Goal: Task Accomplishment & Management: Use online tool/utility

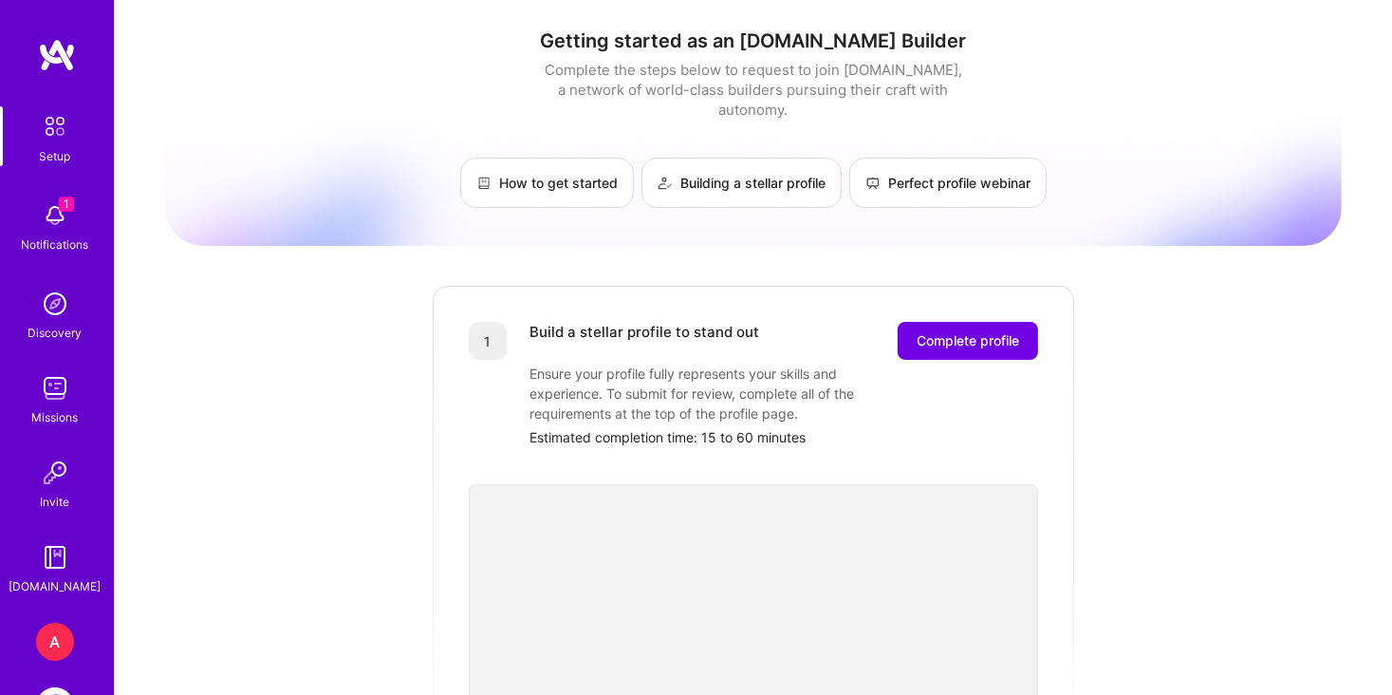
click at [53, 638] on div "A" at bounding box center [55, 641] width 38 height 38
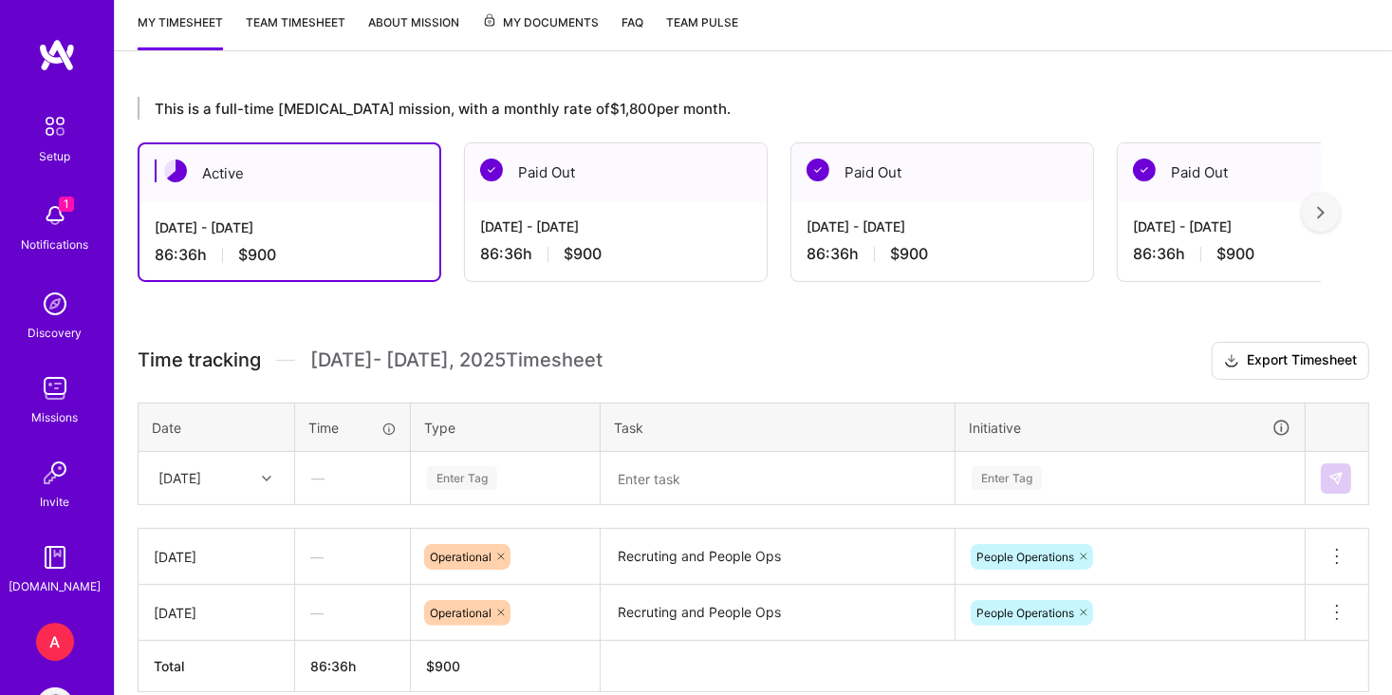
scroll to position [339, 0]
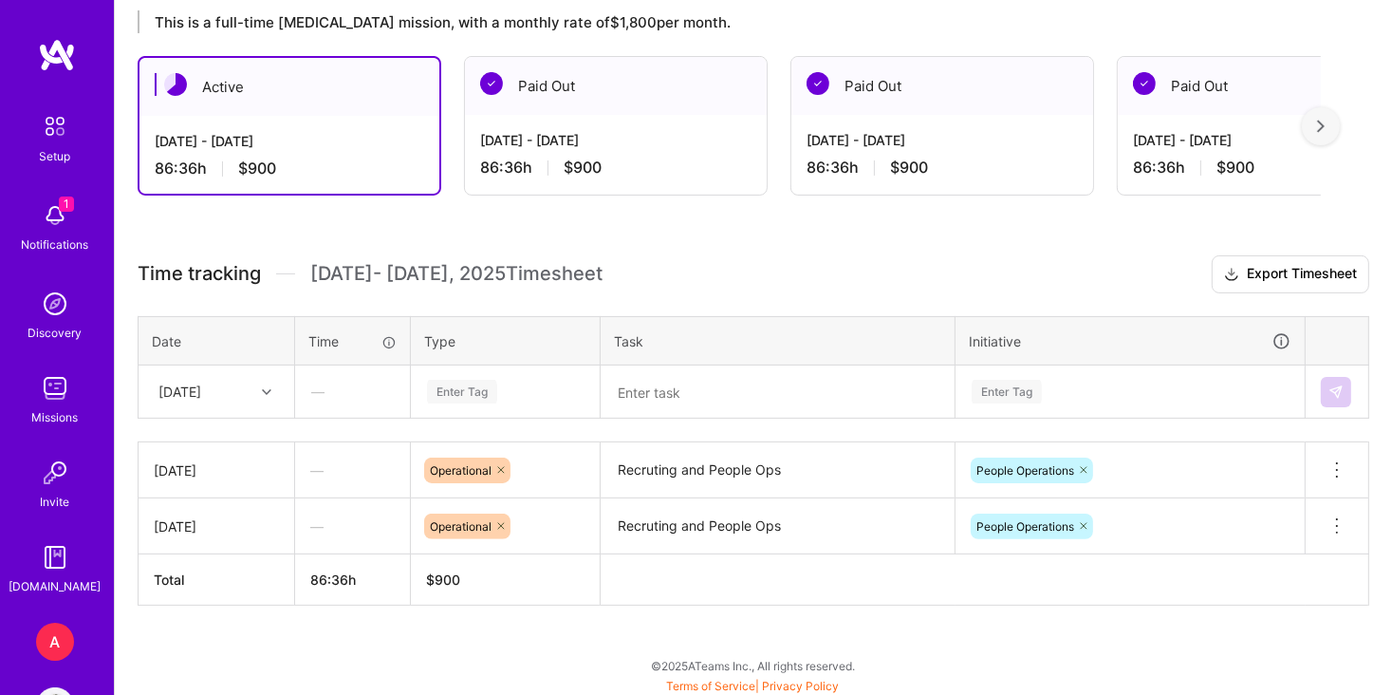
click at [277, 390] on div at bounding box center [268, 392] width 29 height 25
click at [228, 516] on div "[DATE]" at bounding box center [216, 515] width 154 height 35
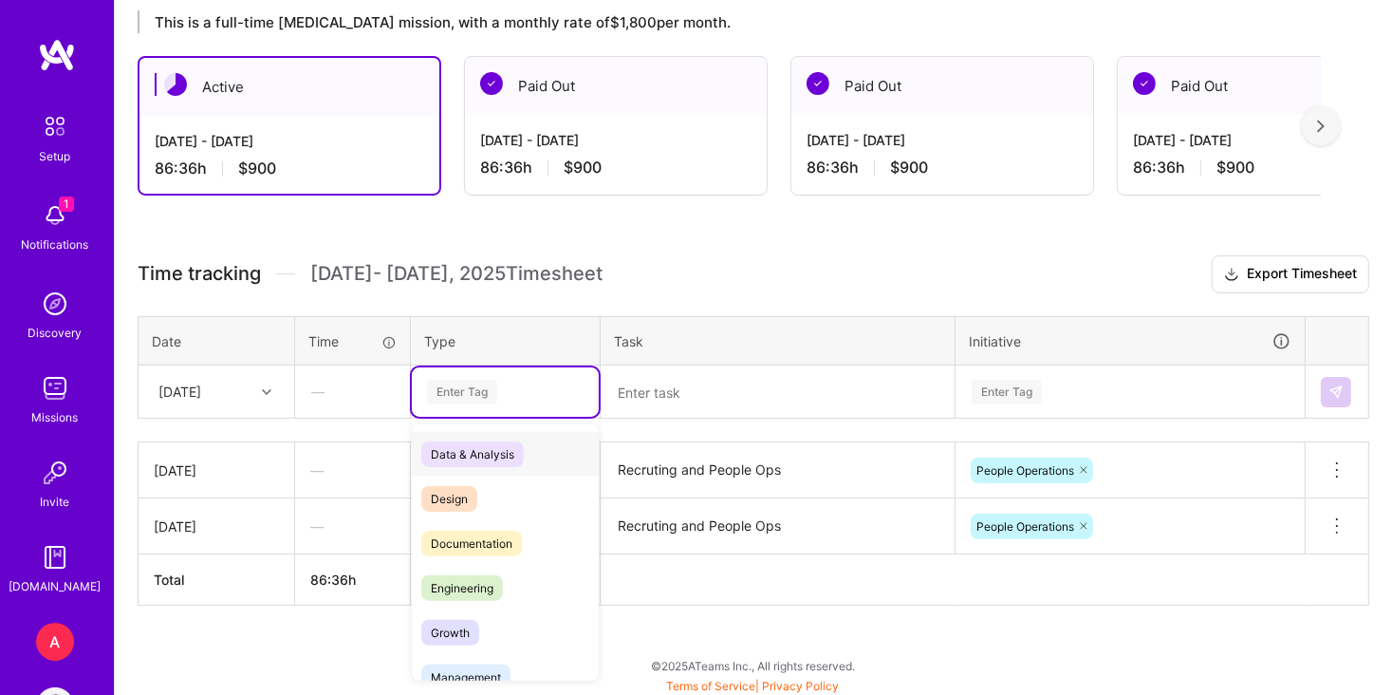
click at [509, 394] on div "Enter Tag" at bounding box center [505, 392] width 160 height 24
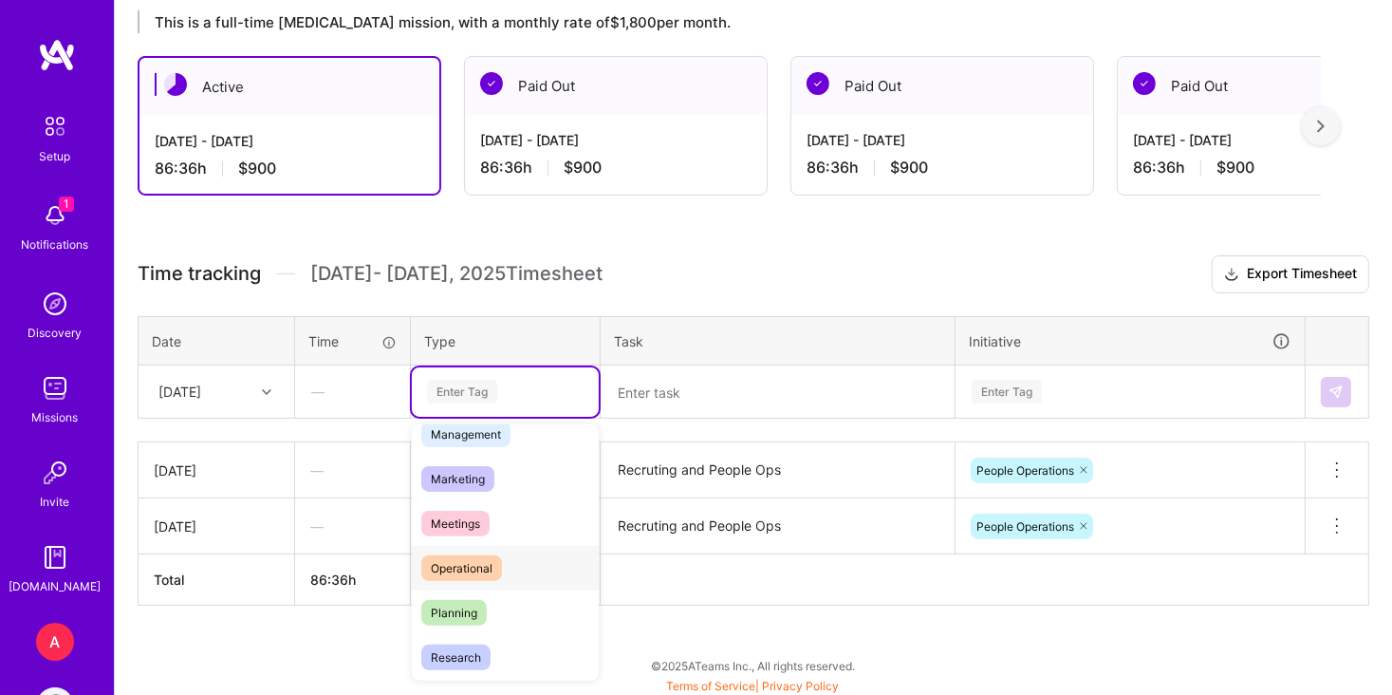
click at [517, 567] on div "Operational" at bounding box center [505, 568] width 187 height 45
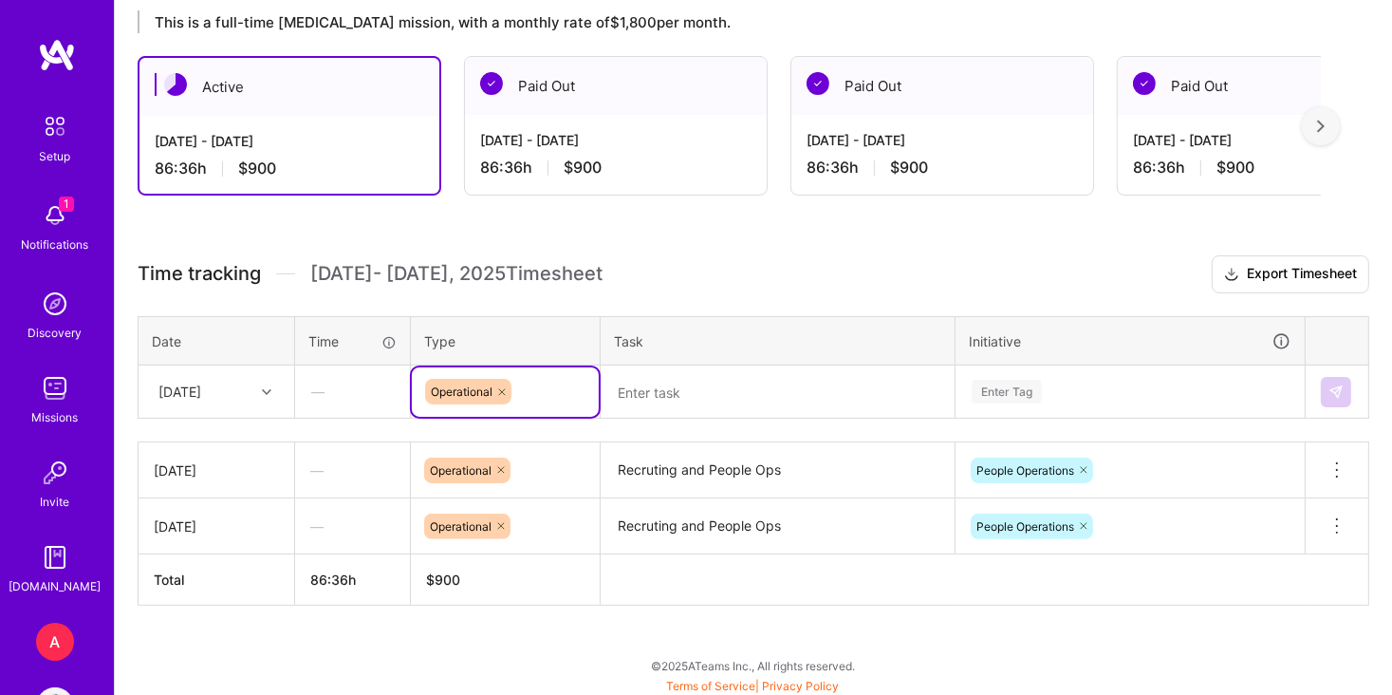
click at [679, 463] on textarea "Recruting and People Ops" at bounding box center [778, 470] width 350 height 52
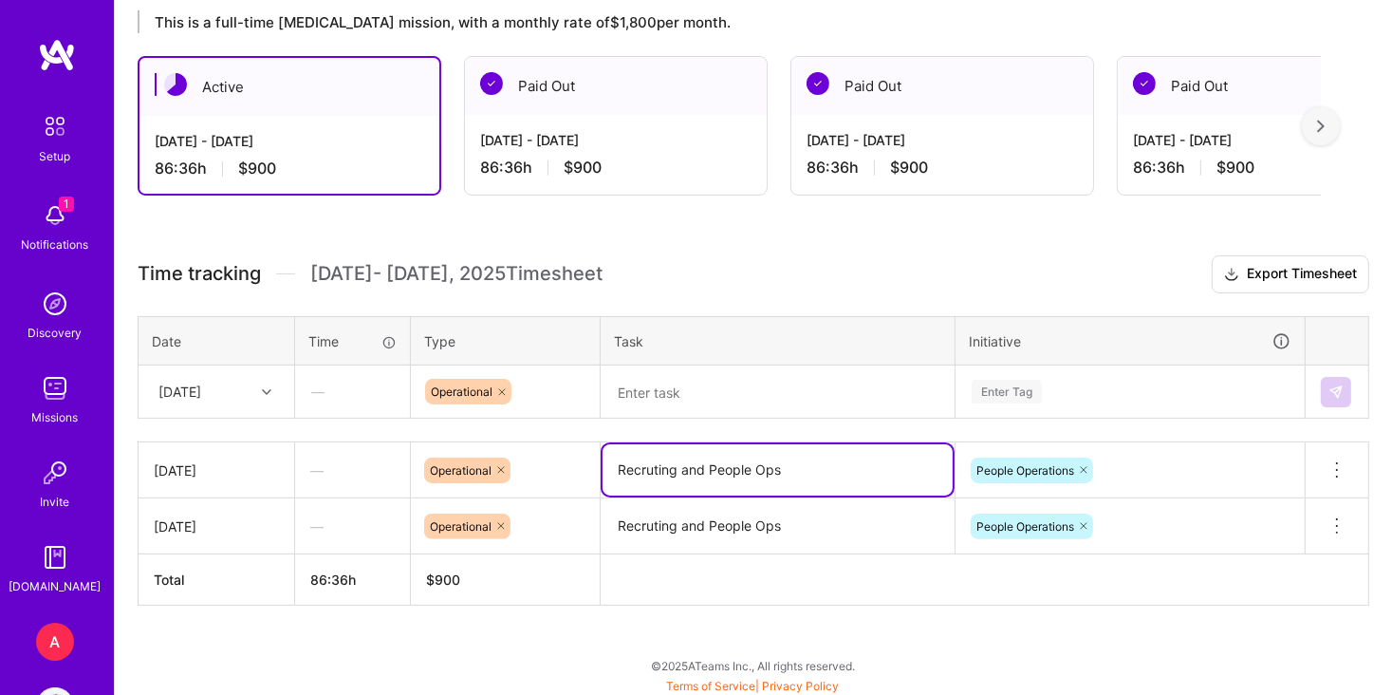
click at [679, 463] on textarea "Recruting and People Ops" at bounding box center [778, 469] width 350 height 51
click at [713, 392] on textarea at bounding box center [778, 391] width 350 height 49
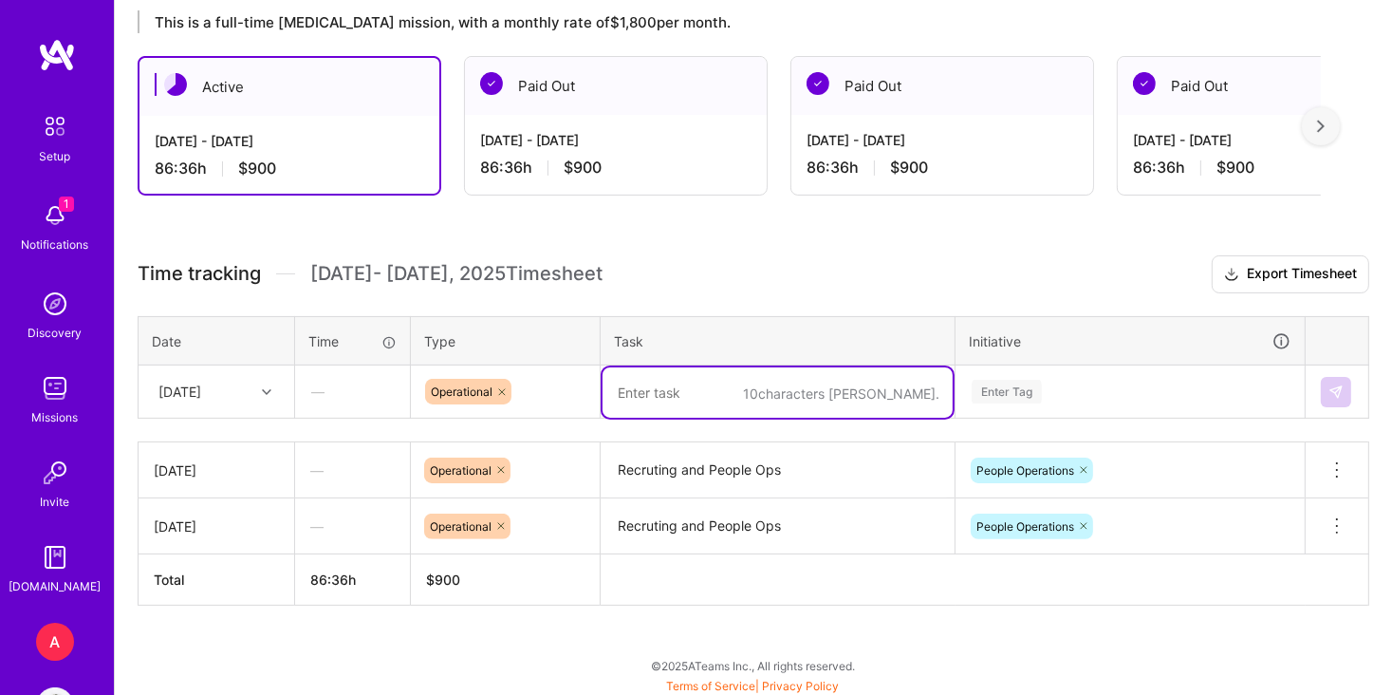
paste textarea "Recruting and People Ops"
type textarea "Recruting and People Ops"
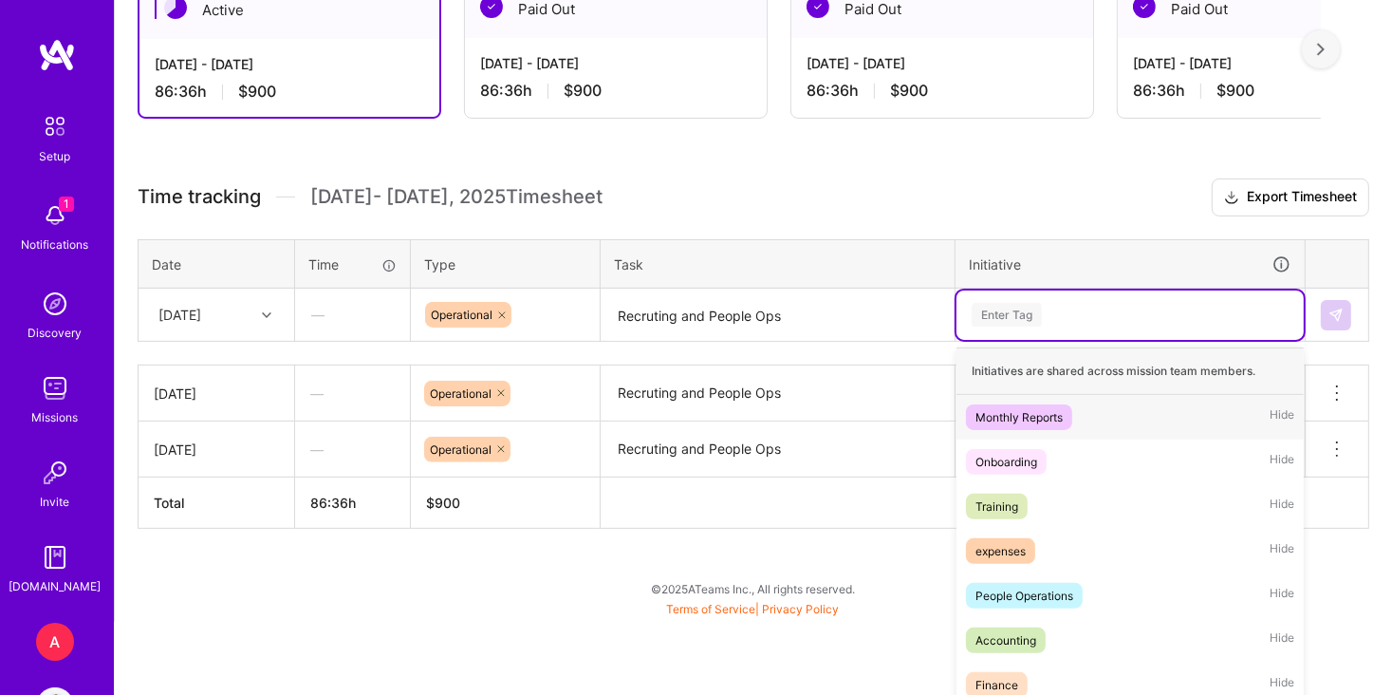
click at [1063, 340] on div "option Monthly Reports focused, 1 of 7. 7 results available. Use Up and Down to…" at bounding box center [1129, 314] width 347 height 49
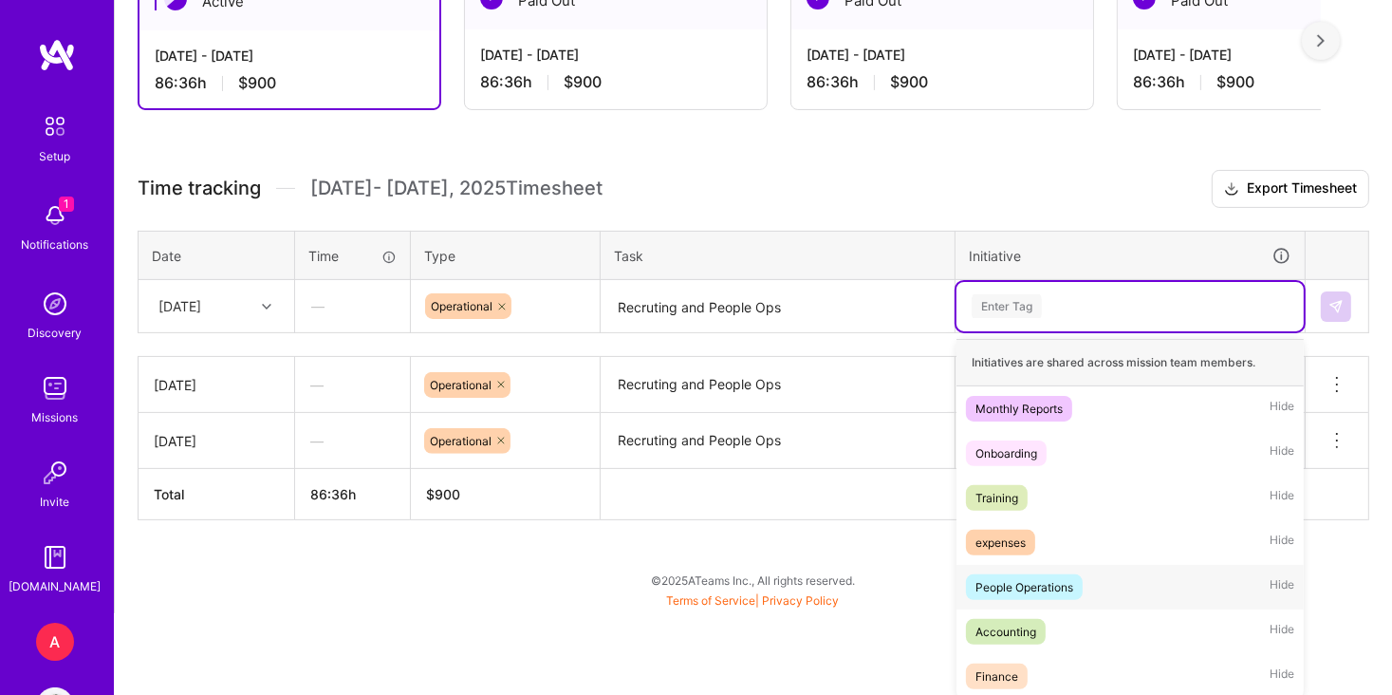
click at [1082, 591] on span "People Operations" at bounding box center [1024, 587] width 117 height 26
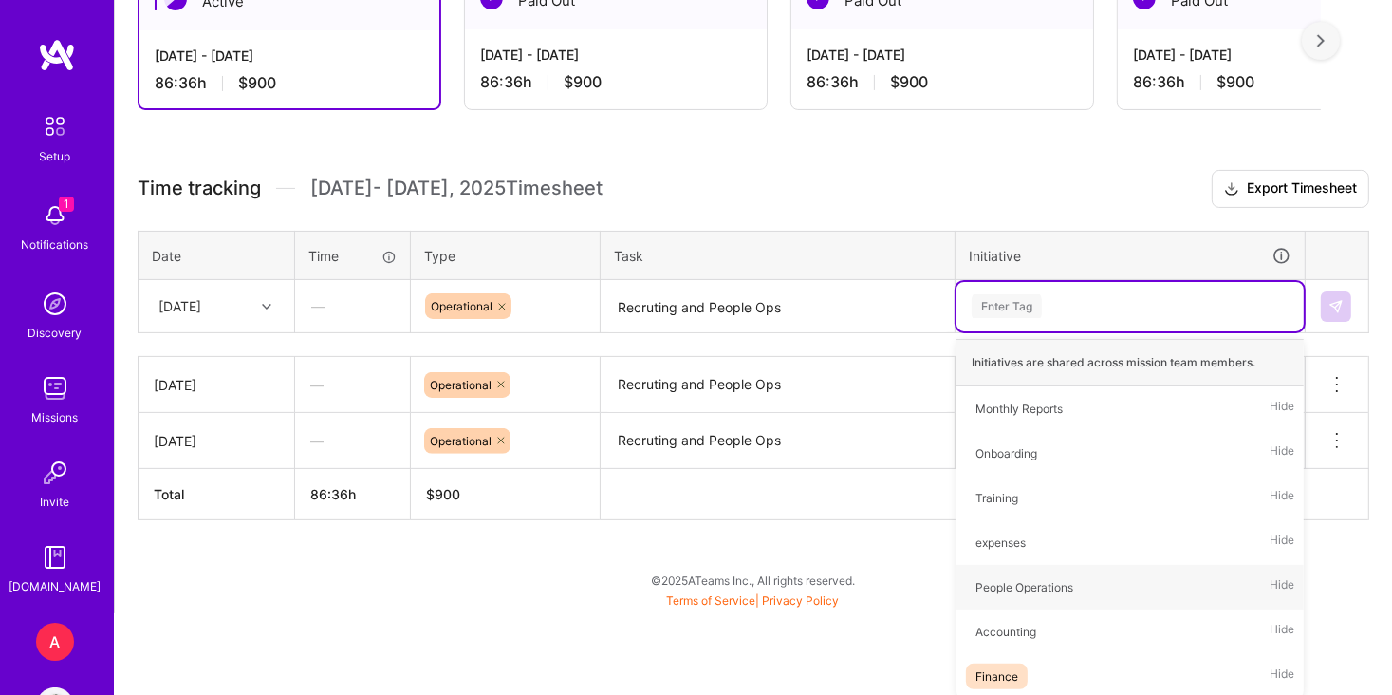
scroll to position [339, 0]
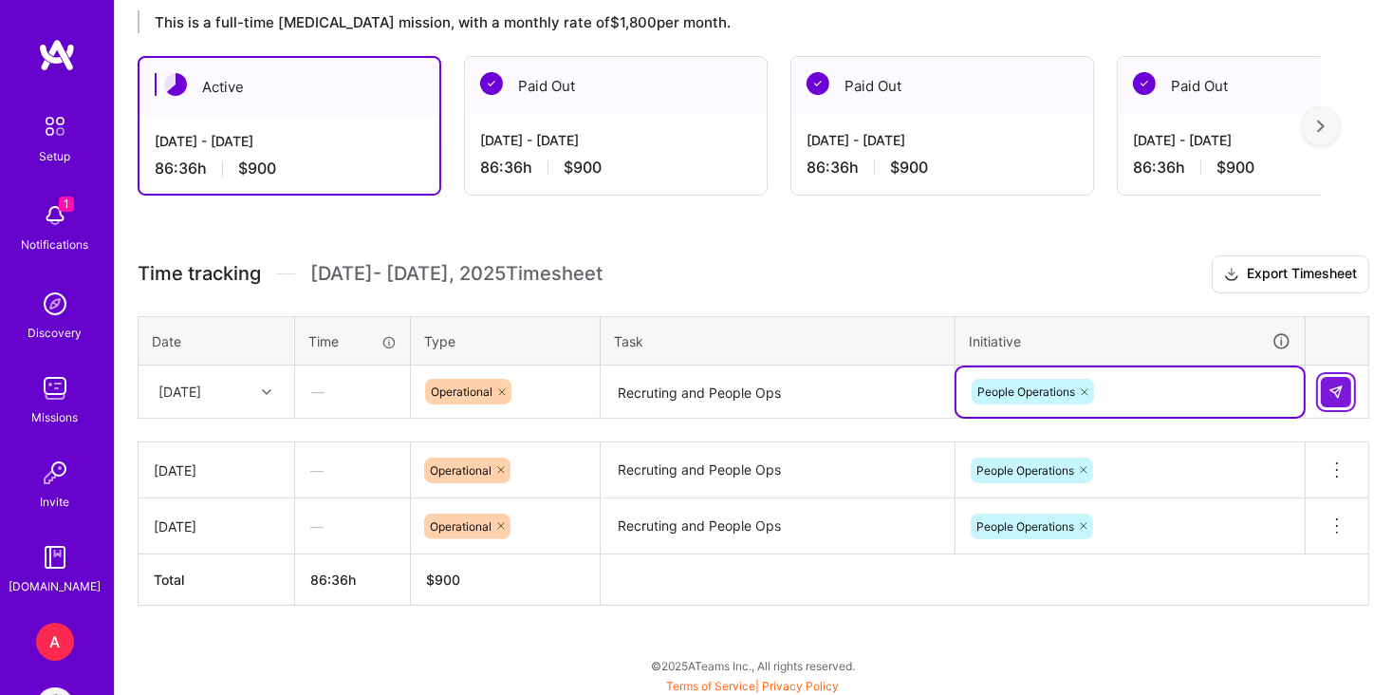
click at [1336, 386] on img at bounding box center [1335, 391] width 15 height 15
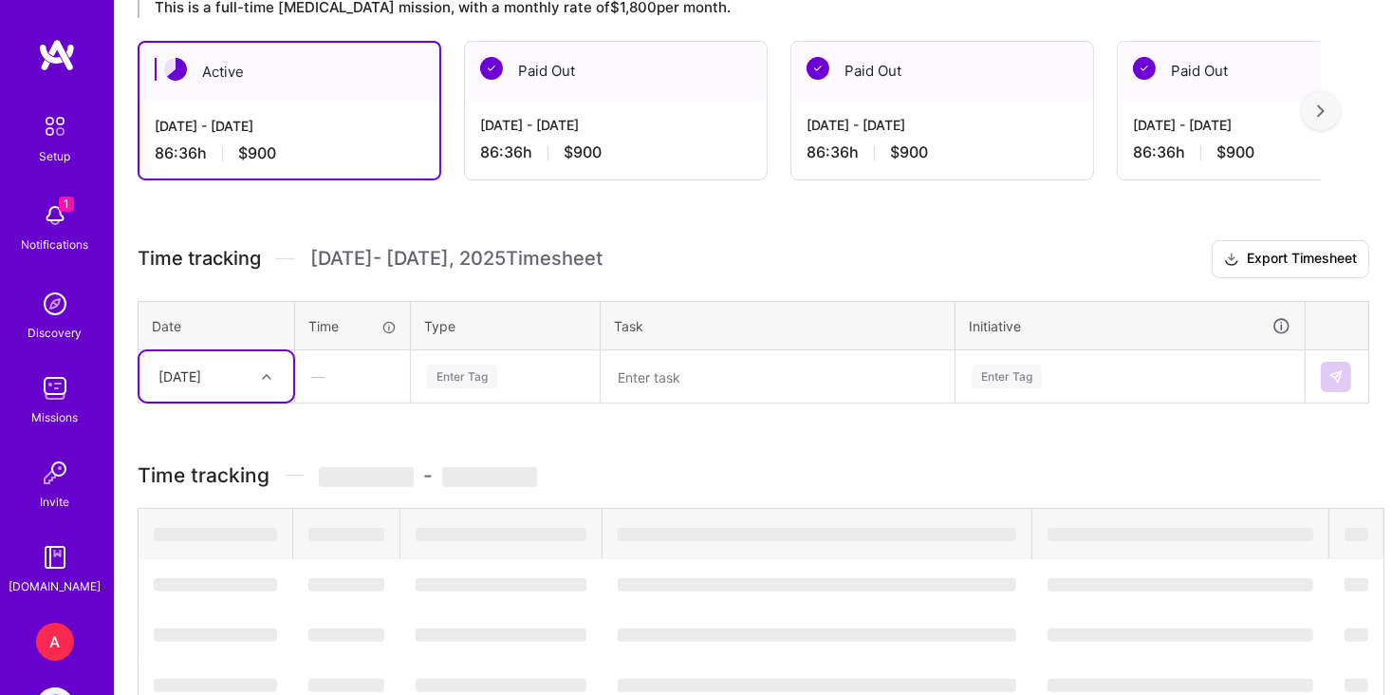
click at [279, 386] on div at bounding box center [268, 376] width 29 height 31
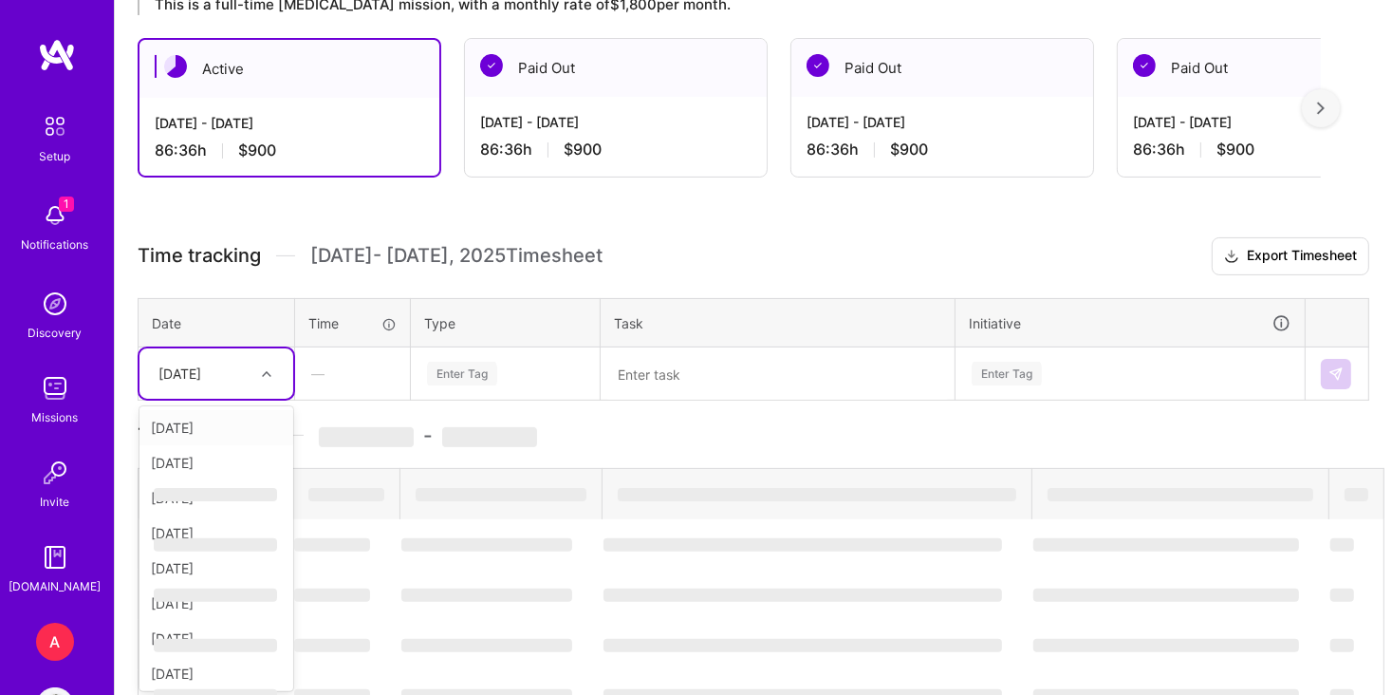
scroll to position [358, 0]
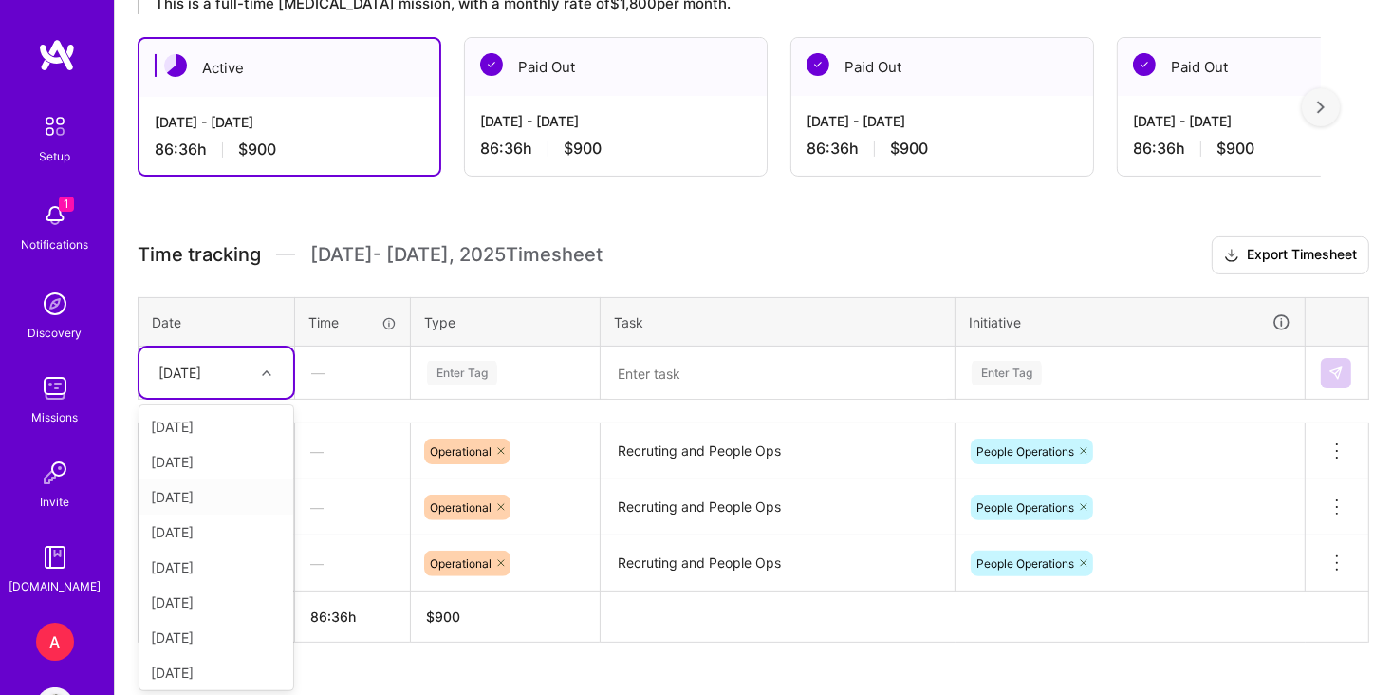
click at [235, 491] on div "[DATE]" at bounding box center [216, 496] width 154 height 35
click at [512, 356] on div "Enter Tag" at bounding box center [505, 372] width 187 height 49
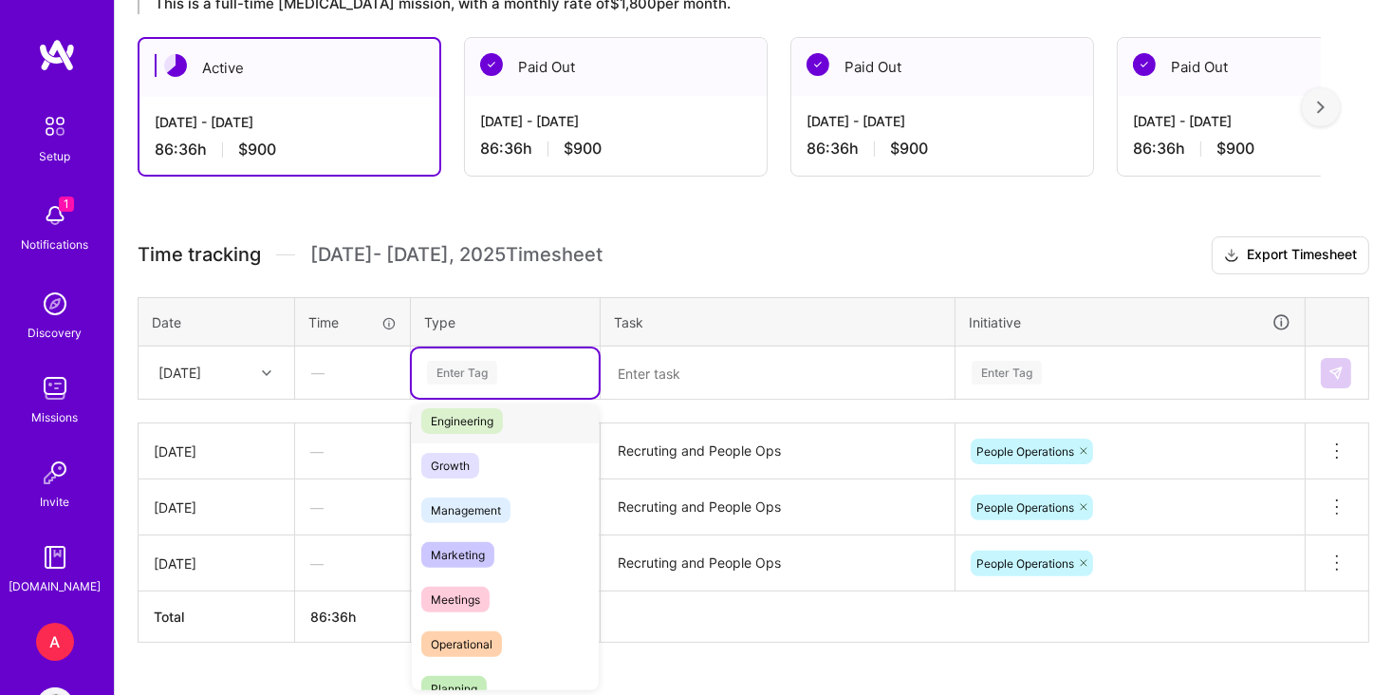
scroll to position [148, 0]
click at [508, 641] on div "Operational" at bounding box center [505, 644] width 187 height 45
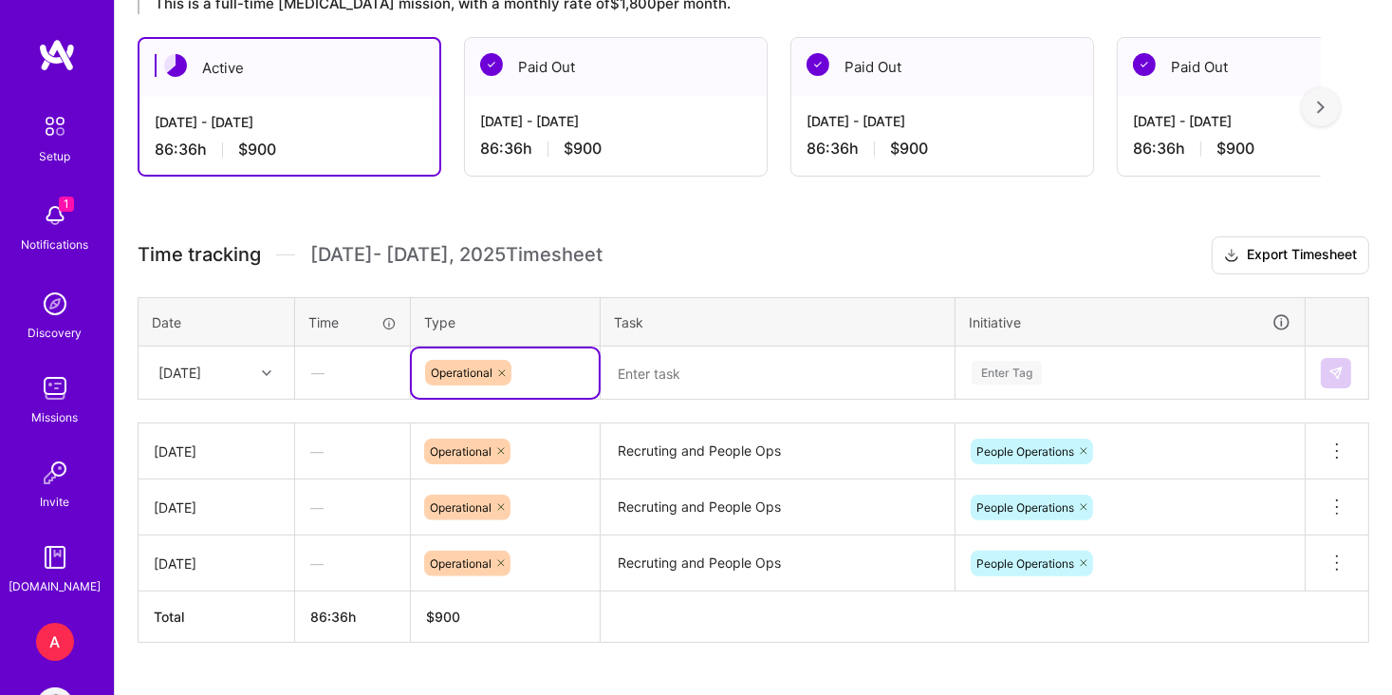
click at [733, 372] on textarea at bounding box center [778, 373] width 350 height 50
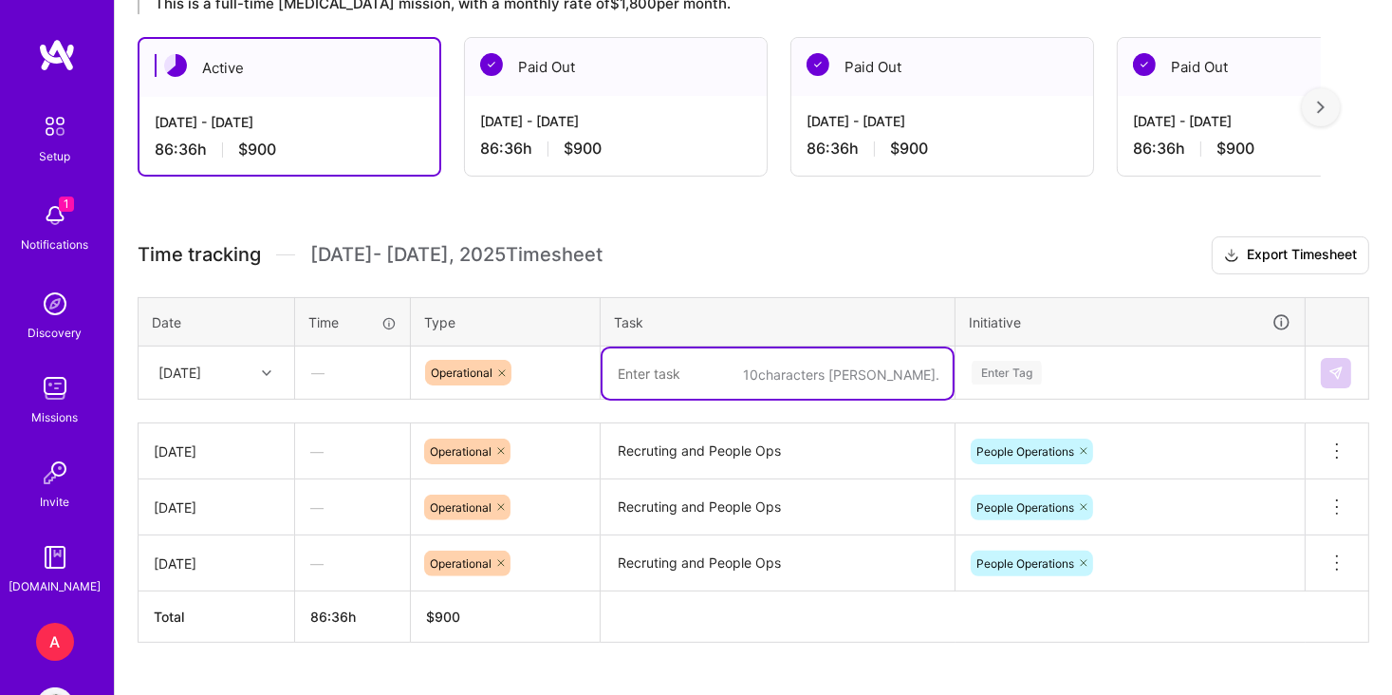
paste textarea "Recruting and People Ops"
type textarea "Recruting and People Ops"
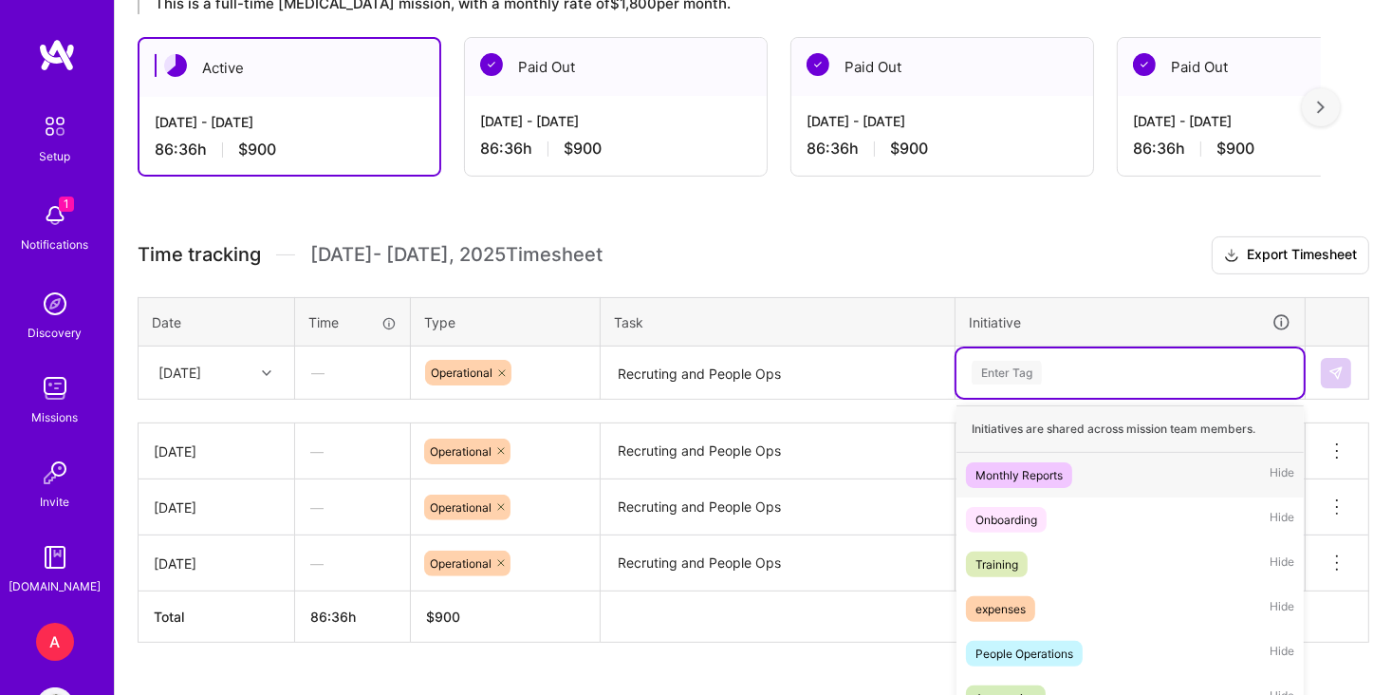
click at [1055, 369] on div "option People Operations, selected. option Monthly Reports focused, 1 of 7. 7 r…" at bounding box center [1129, 372] width 347 height 49
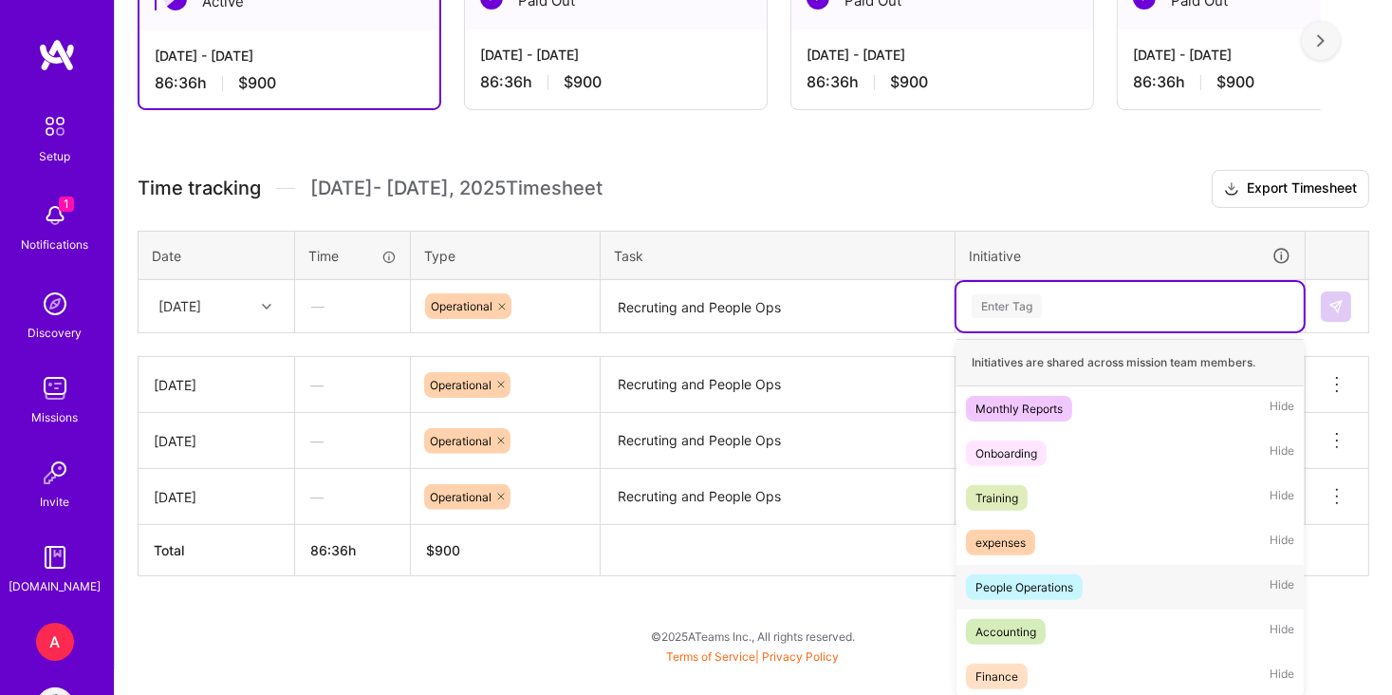
click at [1068, 585] on div "People Operations" at bounding box center [1024, 587] width 98 height 20
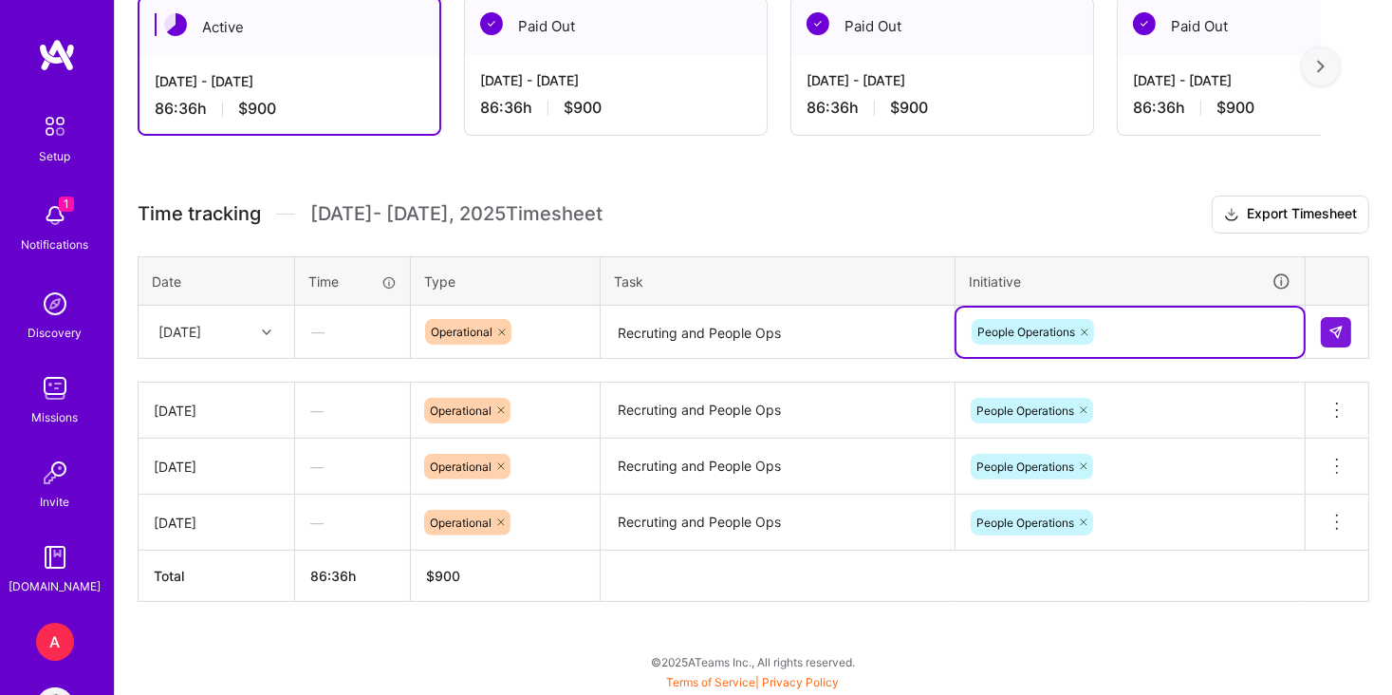
scroll to position [395, 0]
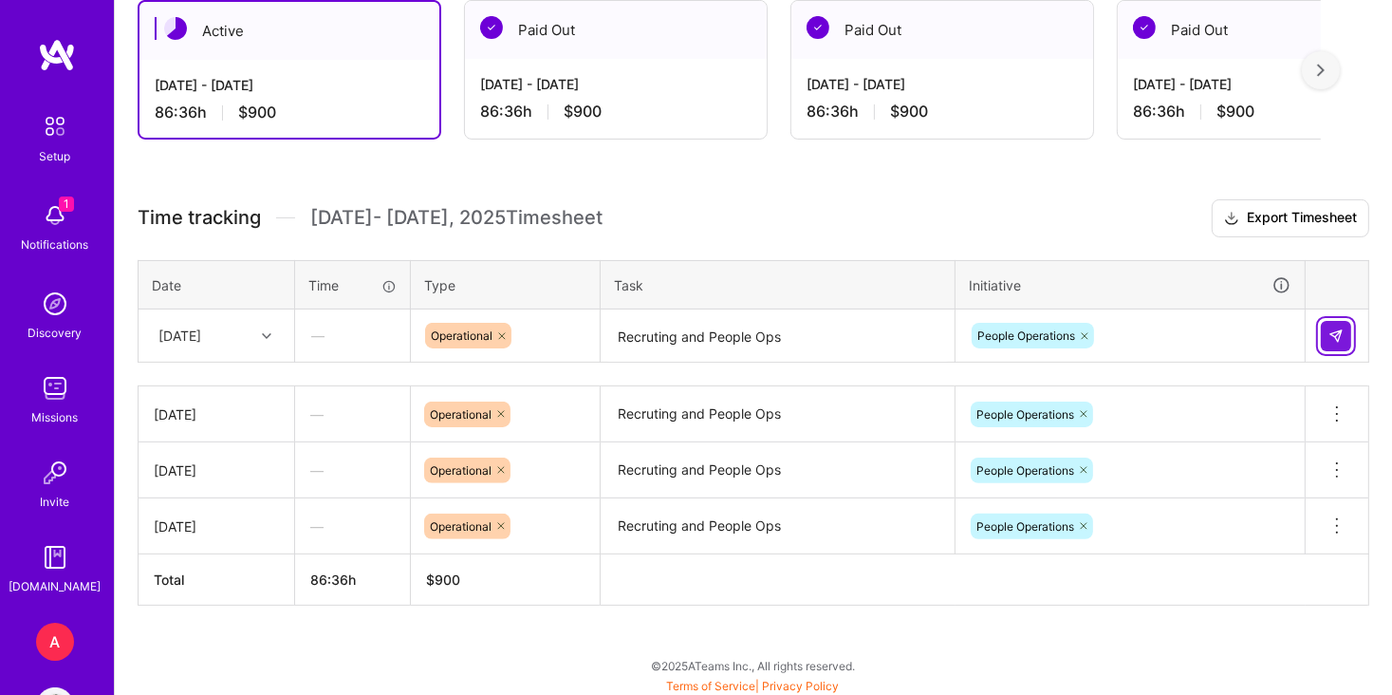
click at [1346, 346] on button at bounding box center [1336, 336] width 30 height 30
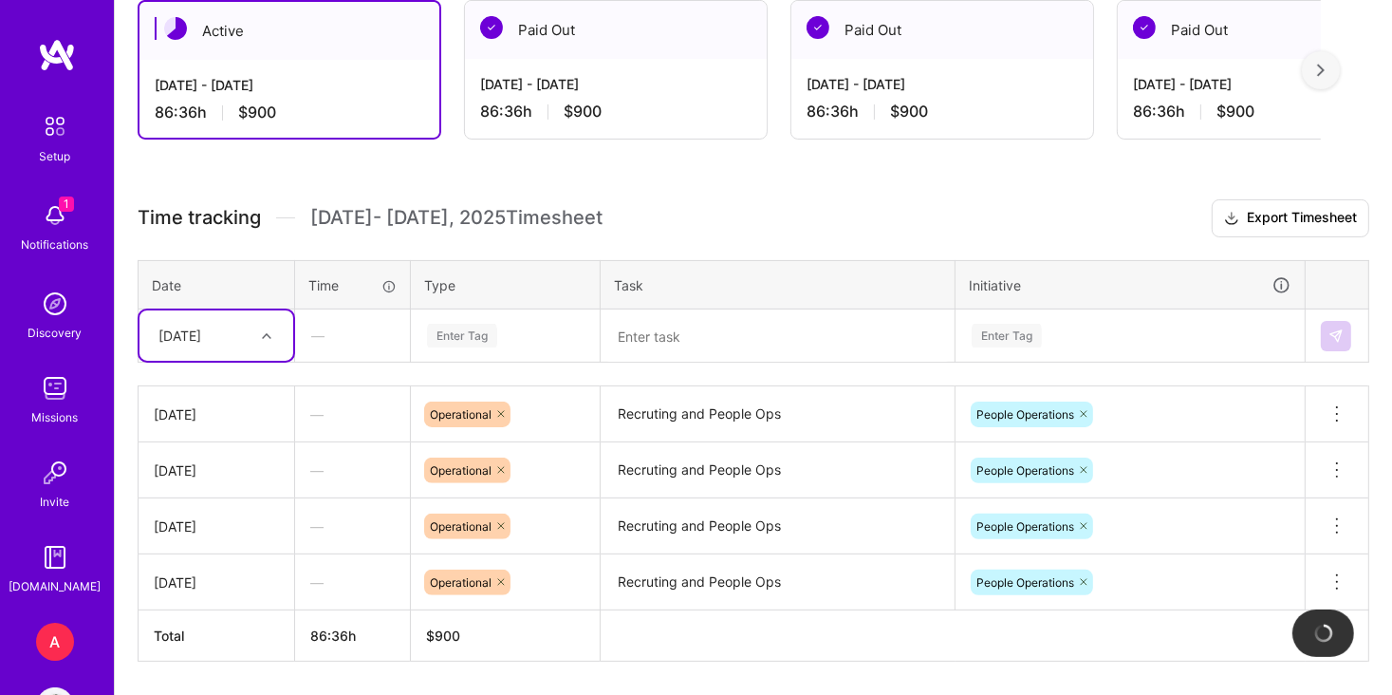
click at [262, 333] on icon at bounding box center [266, 335] width 9 height 9
click at [380, 185] on div "This is a full-time [MEDICAL_DATA] mission, with a monthly rate of $1,800 per m…" at bounding box center [753, 343] width 1277 height 823
click at [268, 324] on div at bounding box center [268, 336] width 29 height 25
click at [209, 494] on div "[DATE]" at bounding box center [216, 494] width 154 height 35
click at [628, 333] on textarea at bounding box center [778, 336] width 350 height 50
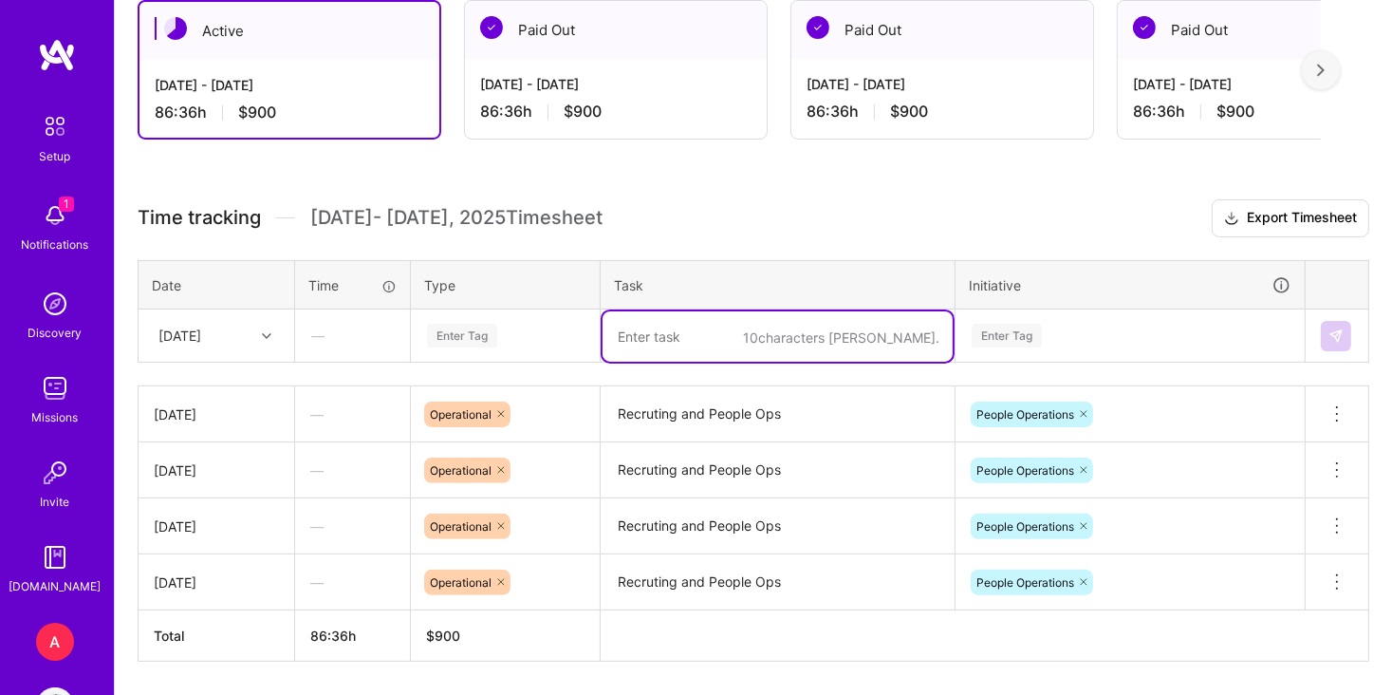
paste textarea "Recruting and People Ops"
type textarea "Recruting and People Ops"
click at [635, 208] on h3 "Time tracking [DATE] - [DATE] Timesheet Export Timesheet" at bounding box center [754, 218] width 1232 height 38
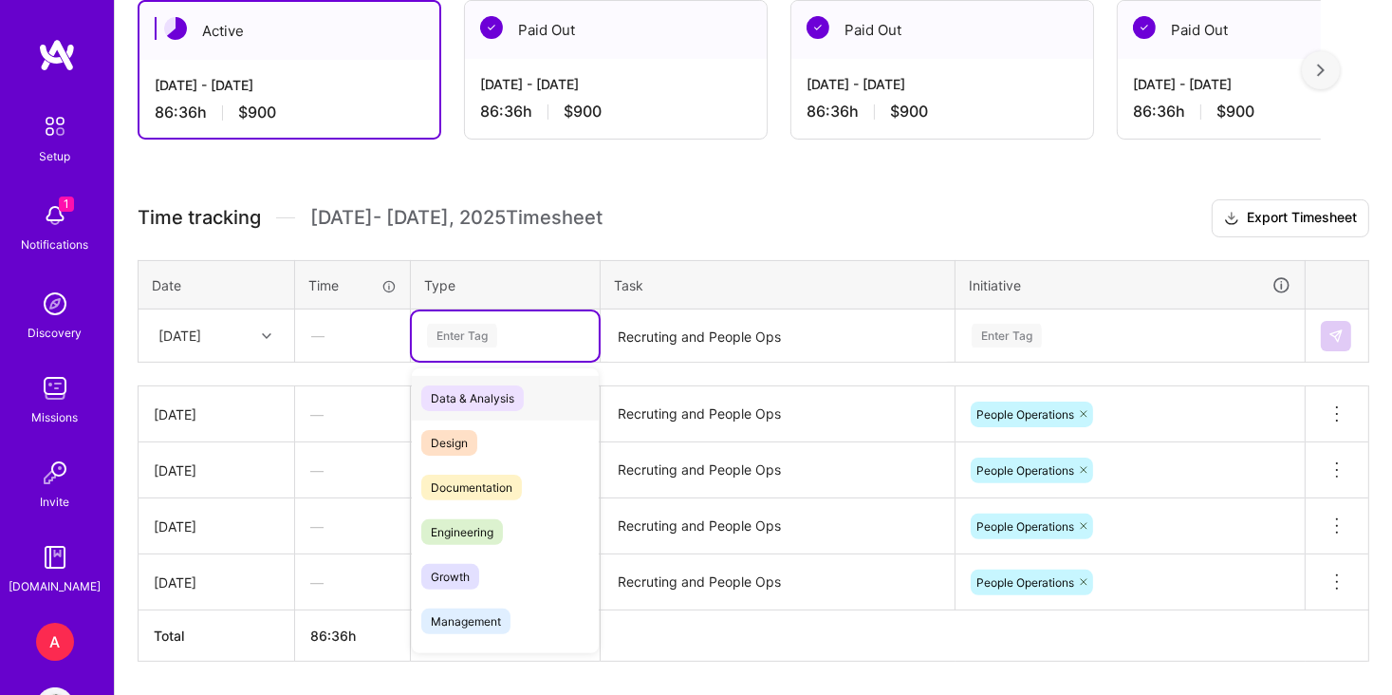
click at [479, 344] on div "Enter Tag" at bounding box center [505, 335] width 187 height 49
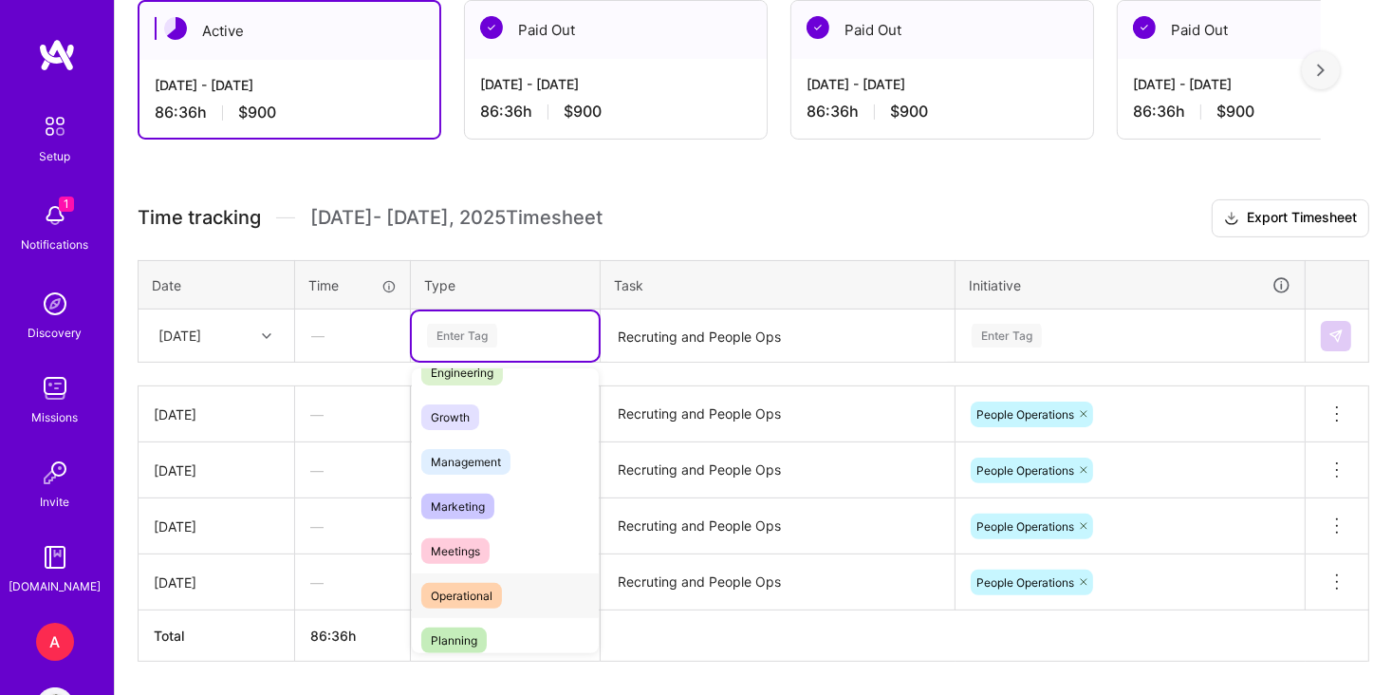
click at [509, 605] on div "Operational" at bounding box center [505, 595] width 187 height 45
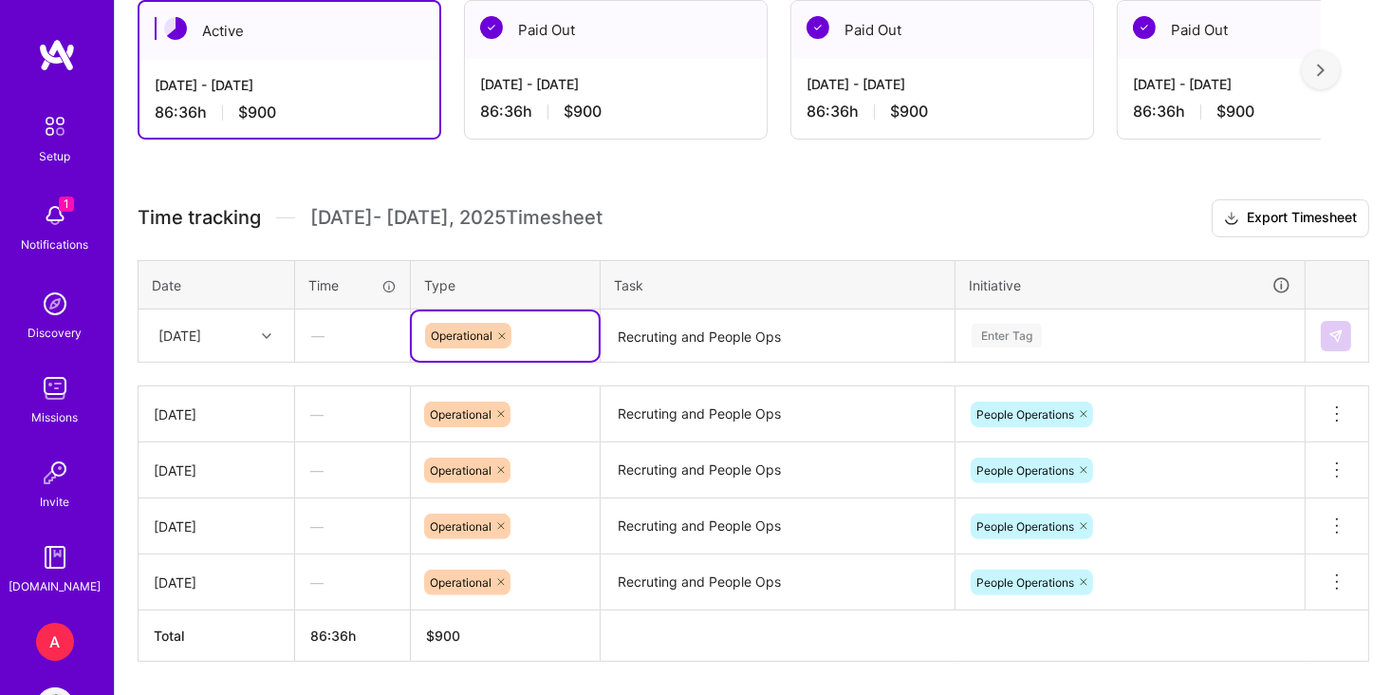
click at [1094, 341] on div "Enter Tag" at bounding box center [1129, 335] width 347 height 49
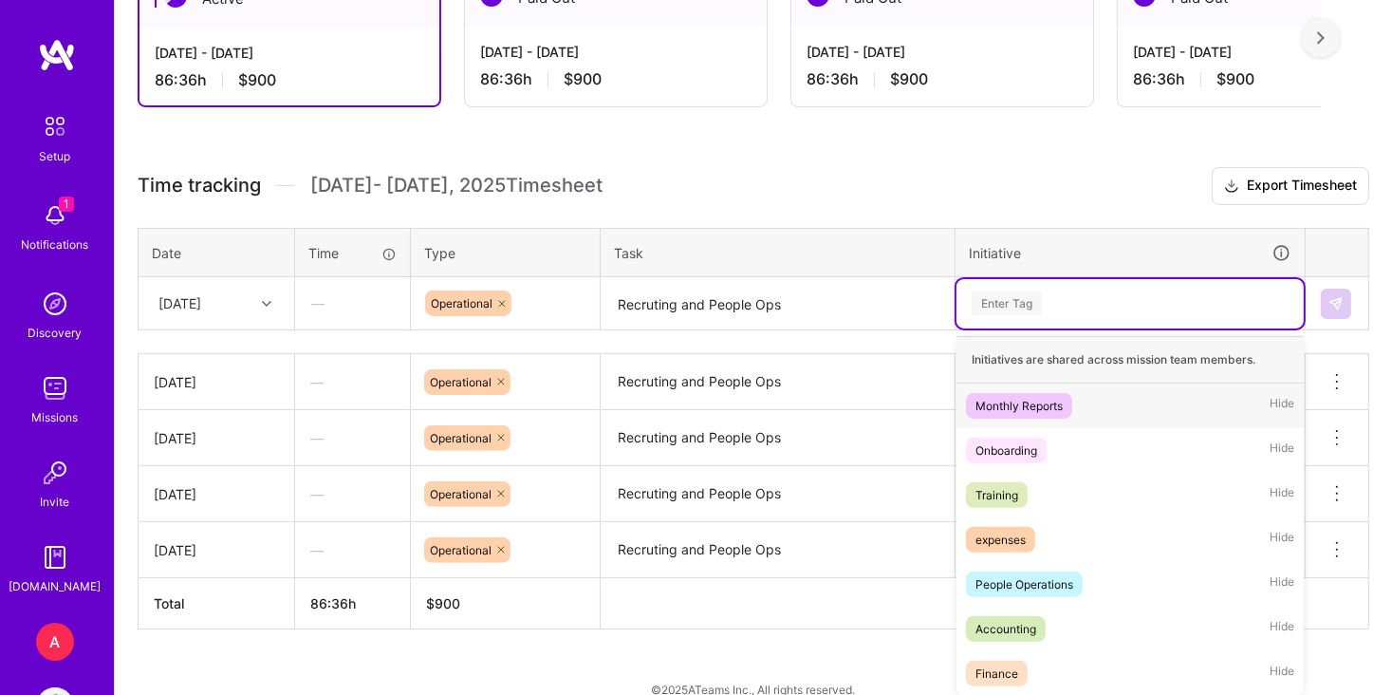
scroll to position [432, 0]
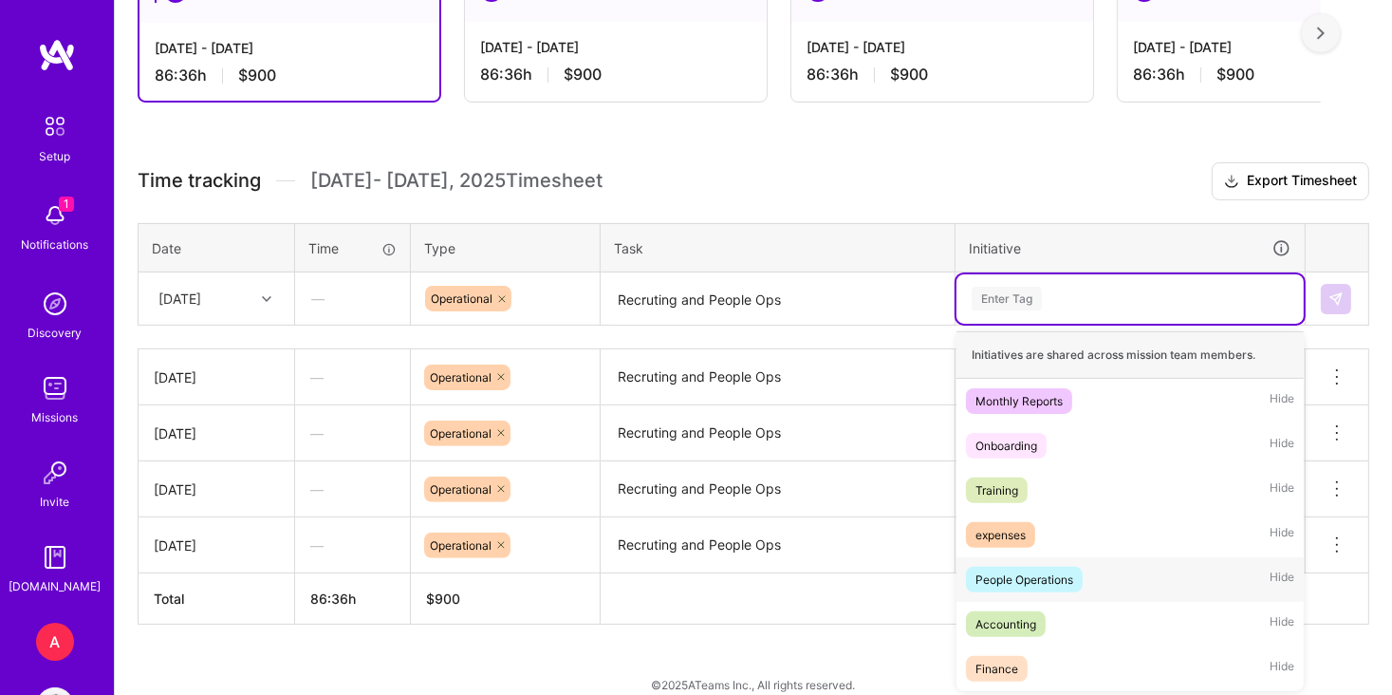
click at [1052, 582] on div "People Operations" at bounding box center [1024, 579] width 98 height 20
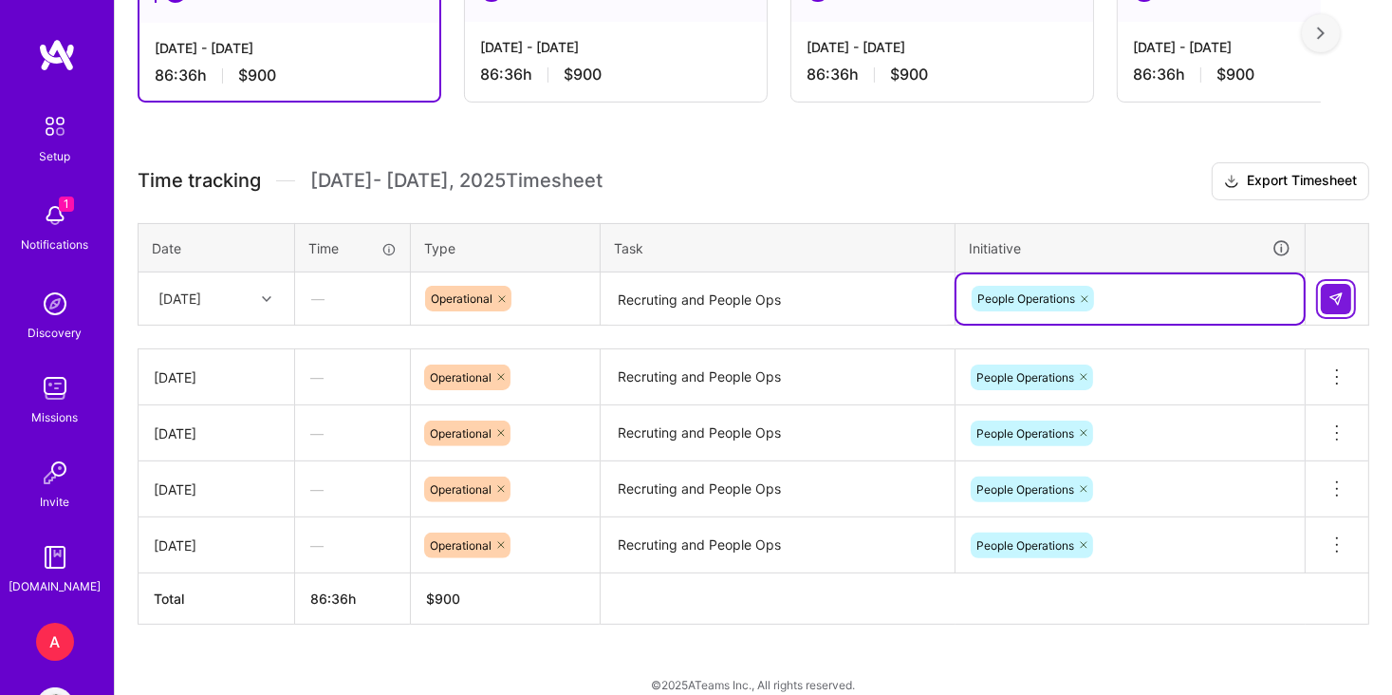
click at [1340, 299] on img at bounding box center [1335, 298] width 15 height 15
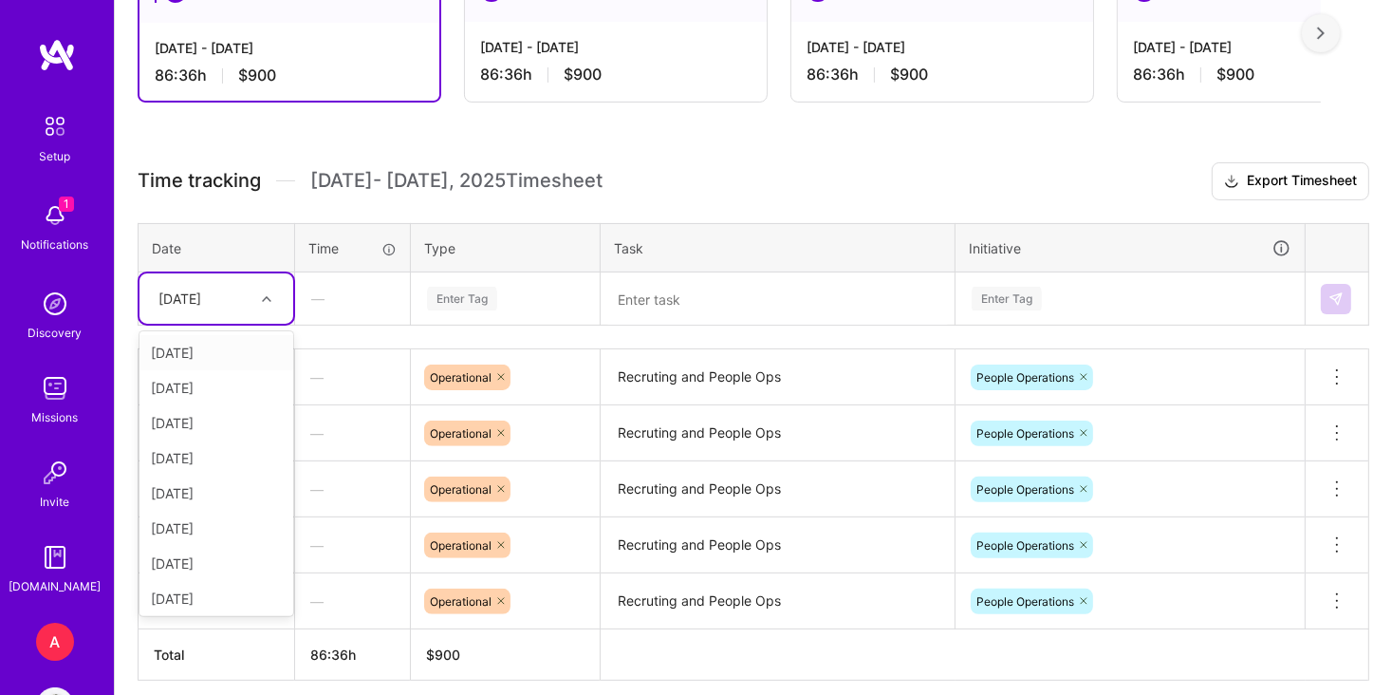
click at [283, 295] on div at bounding box center [268, 299] width 29 height 25
click at [222, 549] on div "[DATE]" at bounding box center [216, 559] width 154 height 35
click at [459, 289] on div "Enter Tag" at bounding box center [462, 298] width 70 height 29
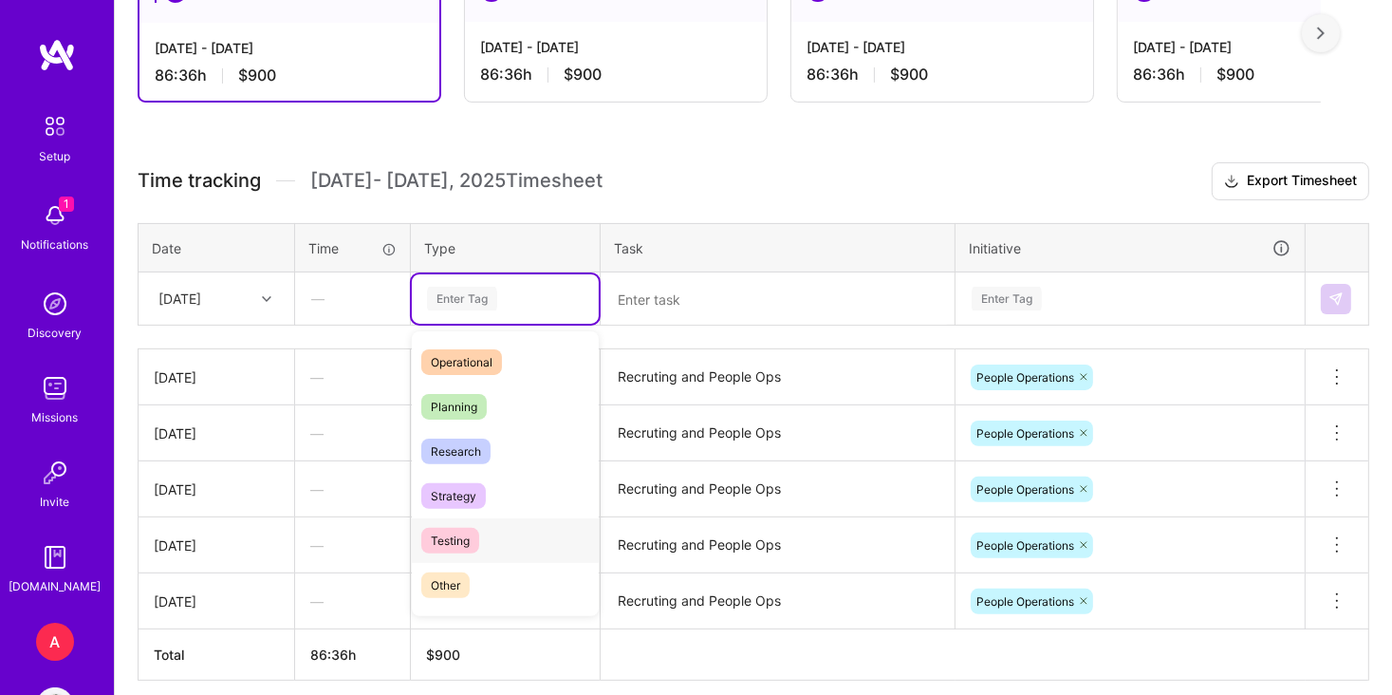
scroll to position [357, 0]
click at [554, 365] on div "Operational" at bounding box center [505, 361] width 187 height 45
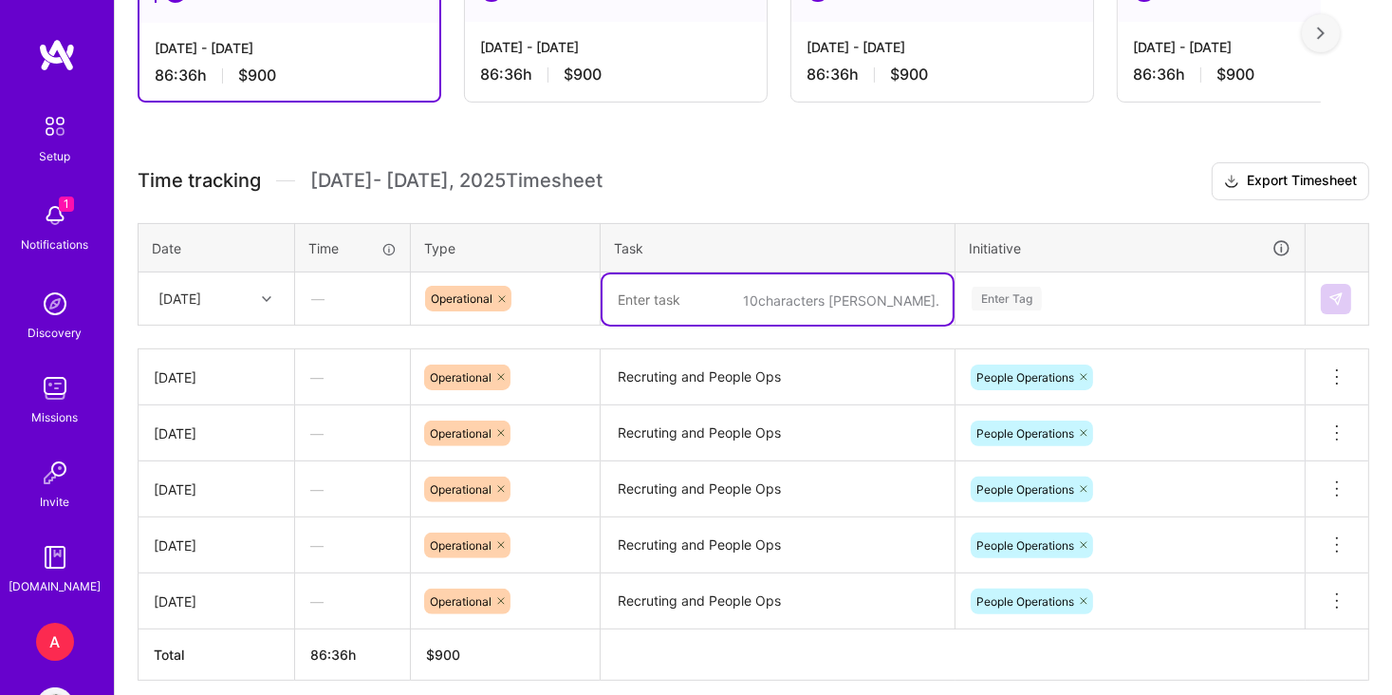
click at [664, 299] on textarea at bounding box center [778, 299] width 350 height 50
paste textarea "Recruting and People Ops"
type textarea "Recruting and People Ops"
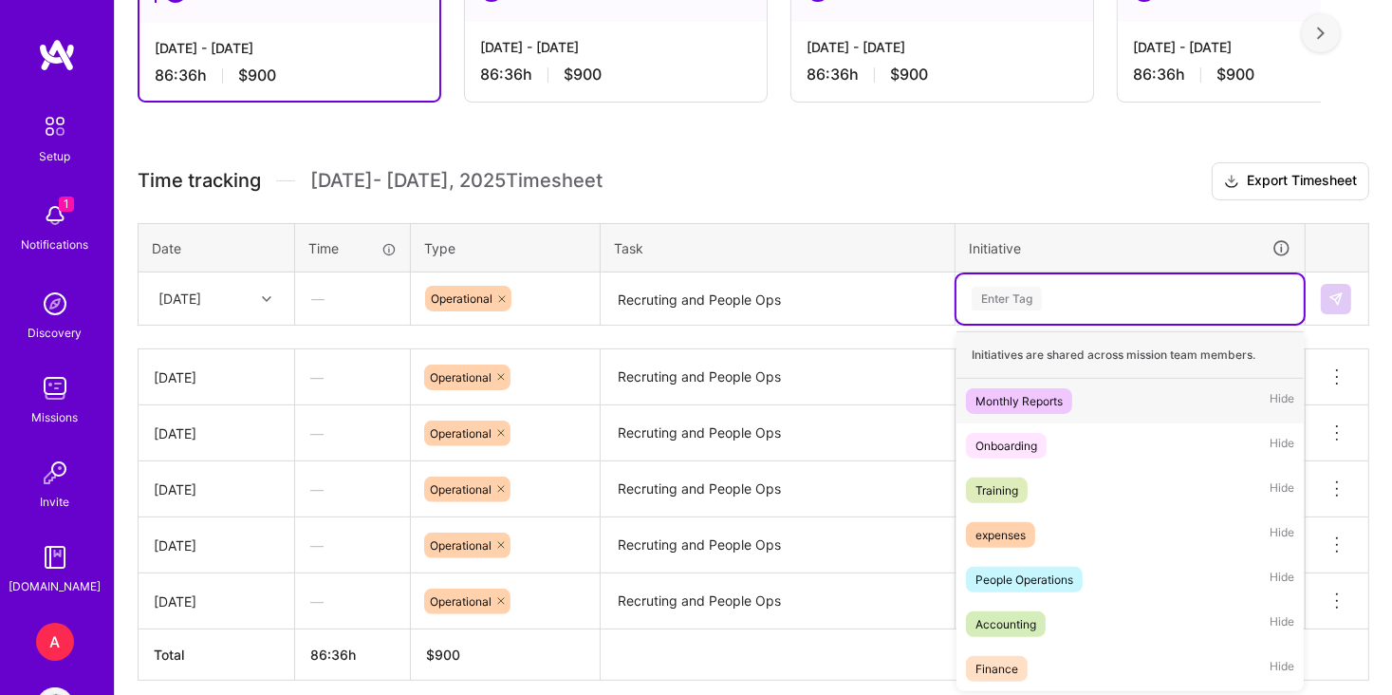
click at [1070, 291] on div "Enter Tag" at bounding box center [1130, 299] width 321 height 24
click at [1055, 585] on div "People Operations" at bounding box center [1024, 579] width 98 height 20
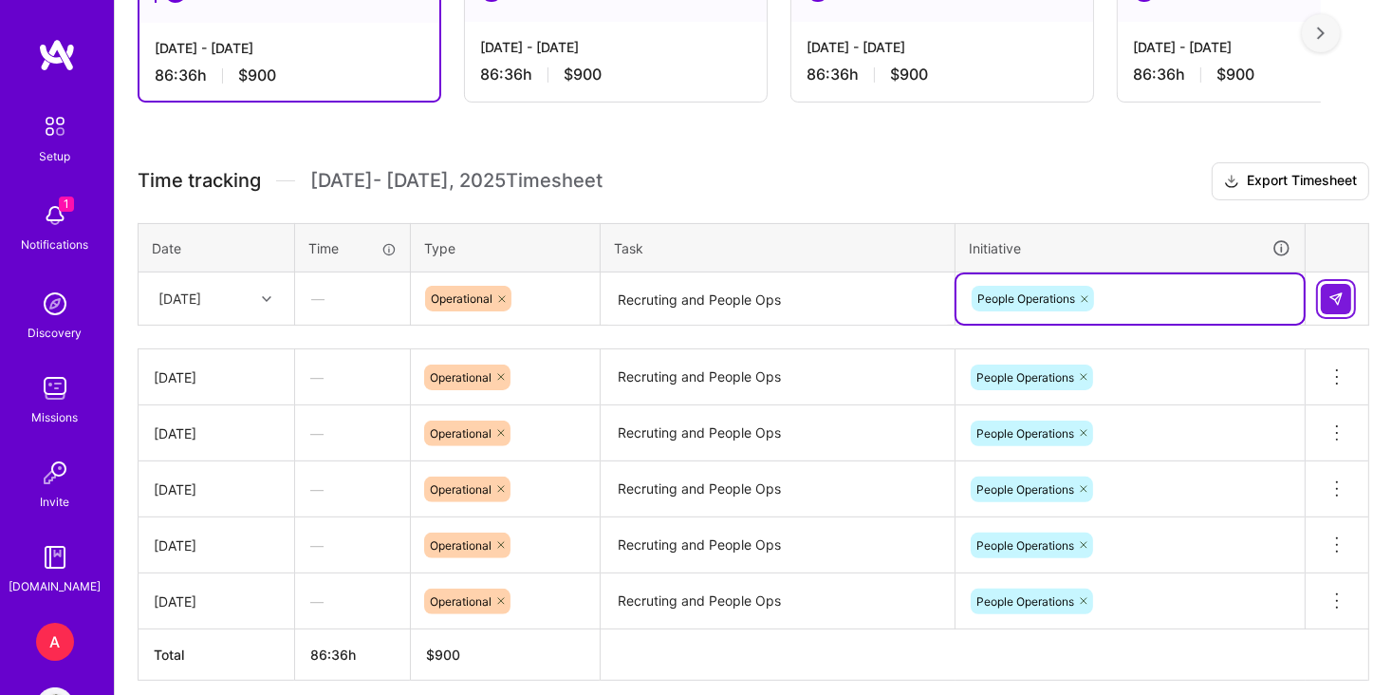
click at [1329, 301] on img at bounding box center [1335, 298] width 15 height 15
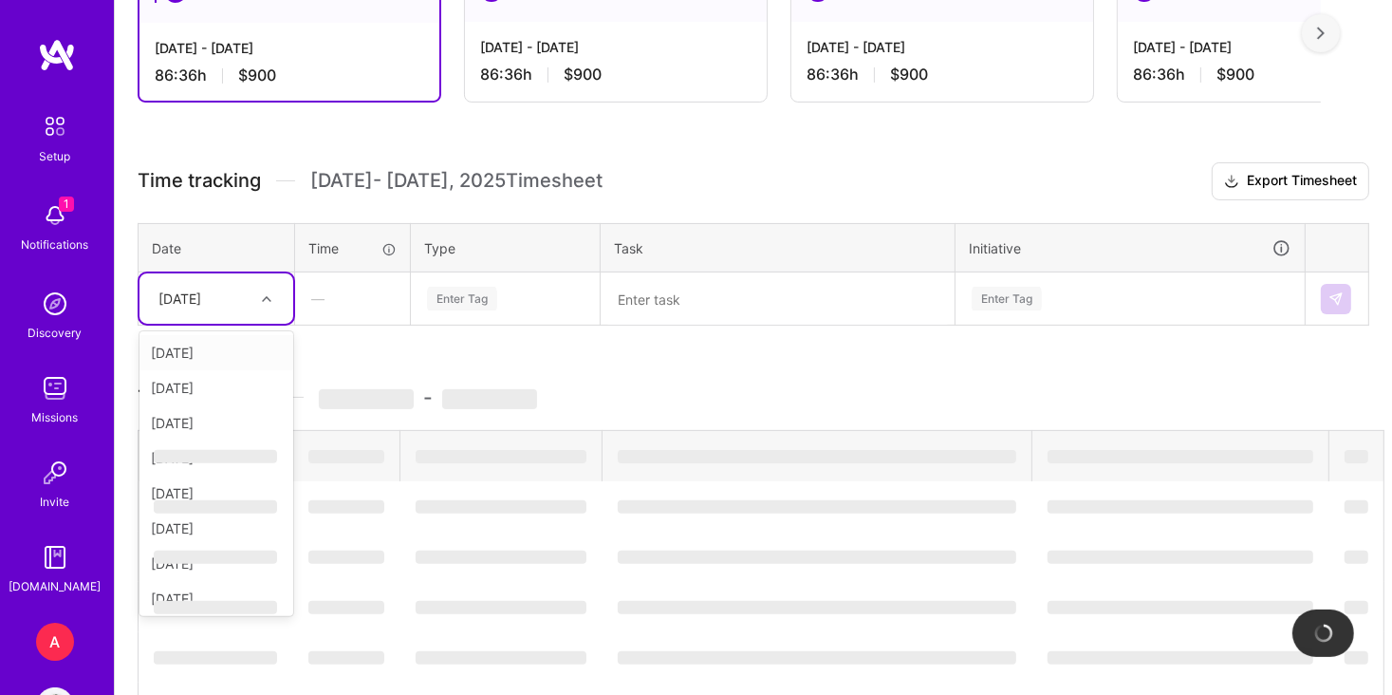
click at [269, 294] on icon at bounding box center [266, 298] width 9 height 9
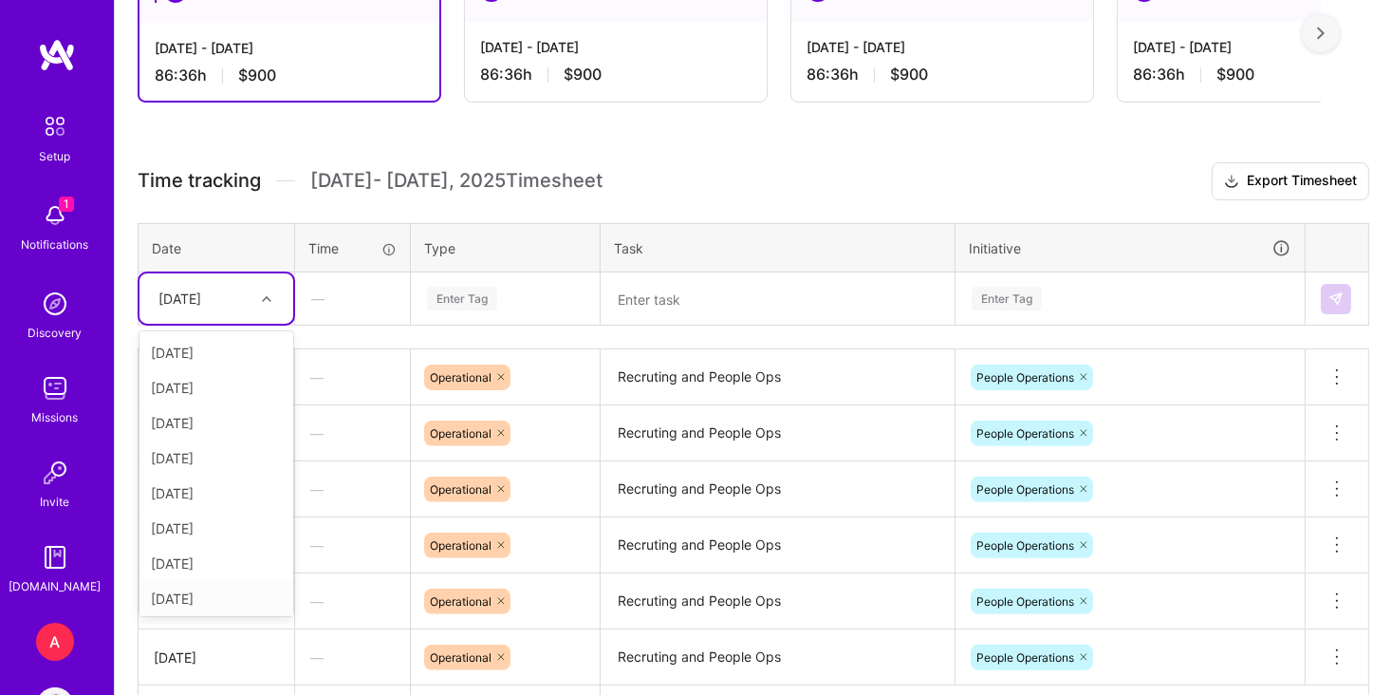
click at [205, 591] on div "[DATE]" at bounding box center [216, 598] width 154 height 35
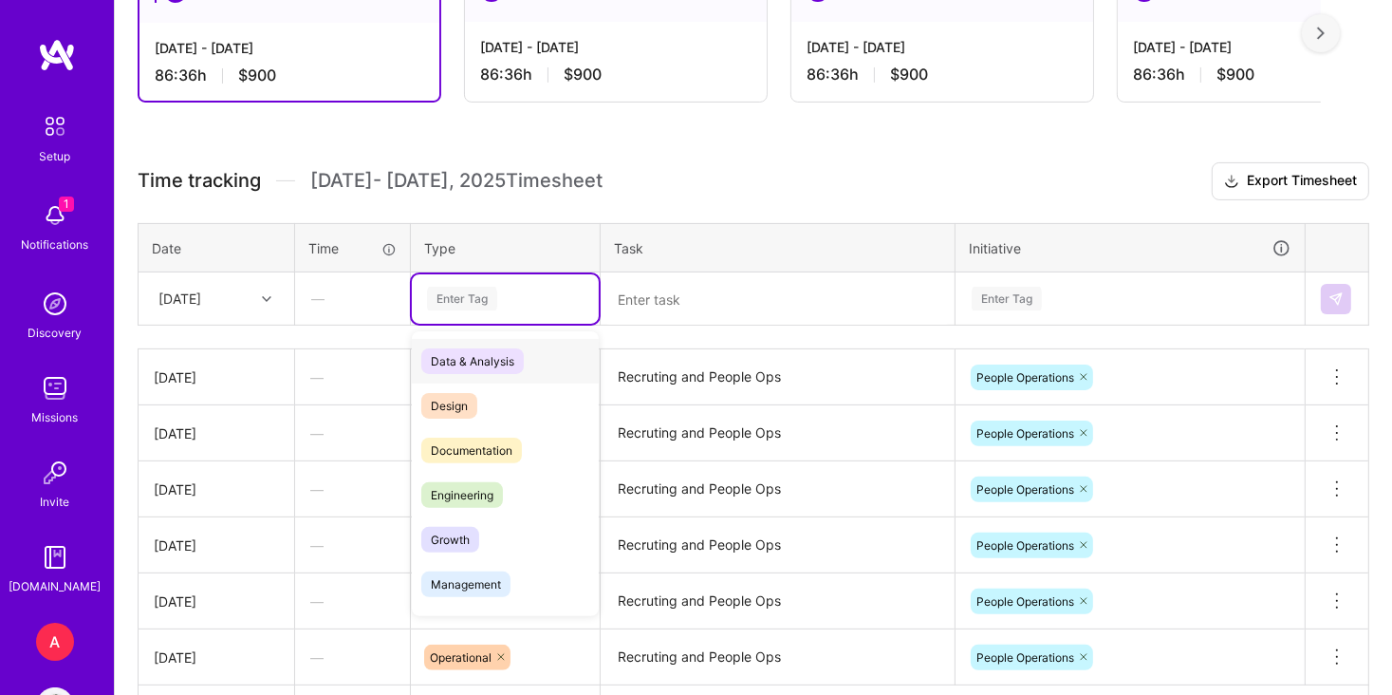
click at [511, 283] on div "Enter Tag" at bounding box center [505, 298] width 187 height 49
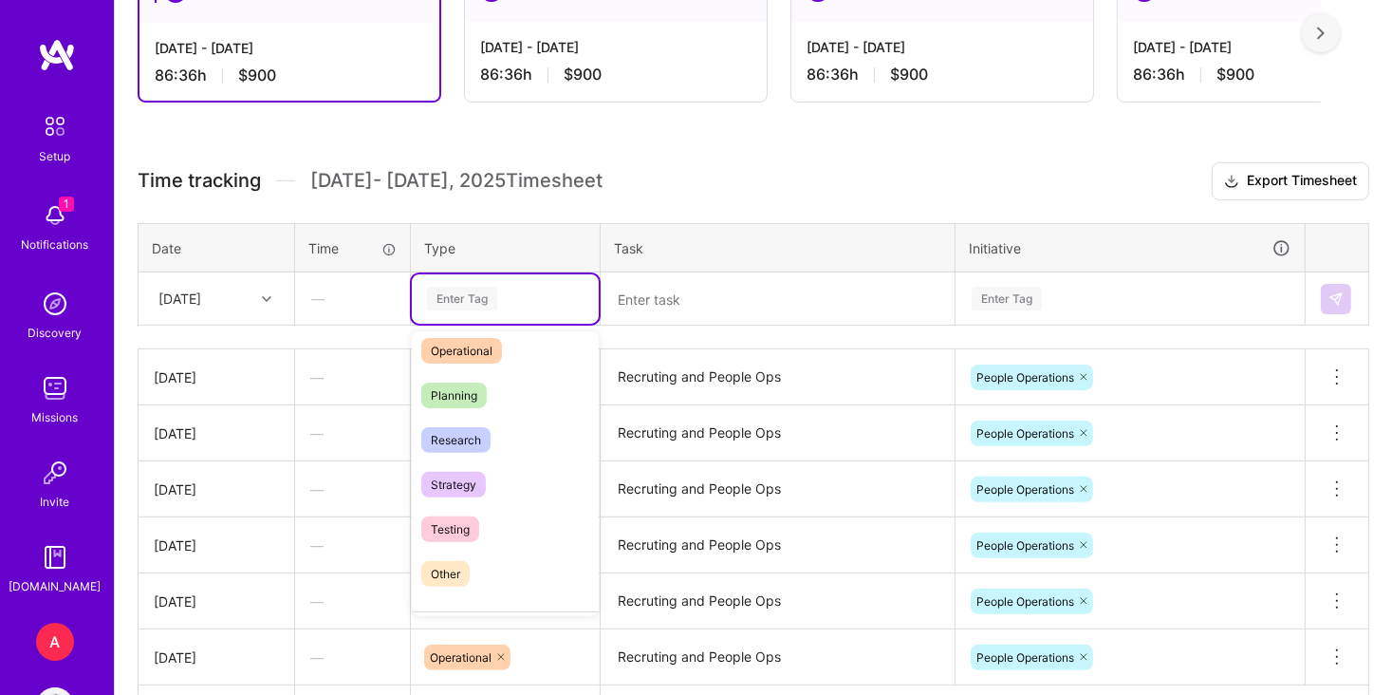
scroll to position [380, 0]
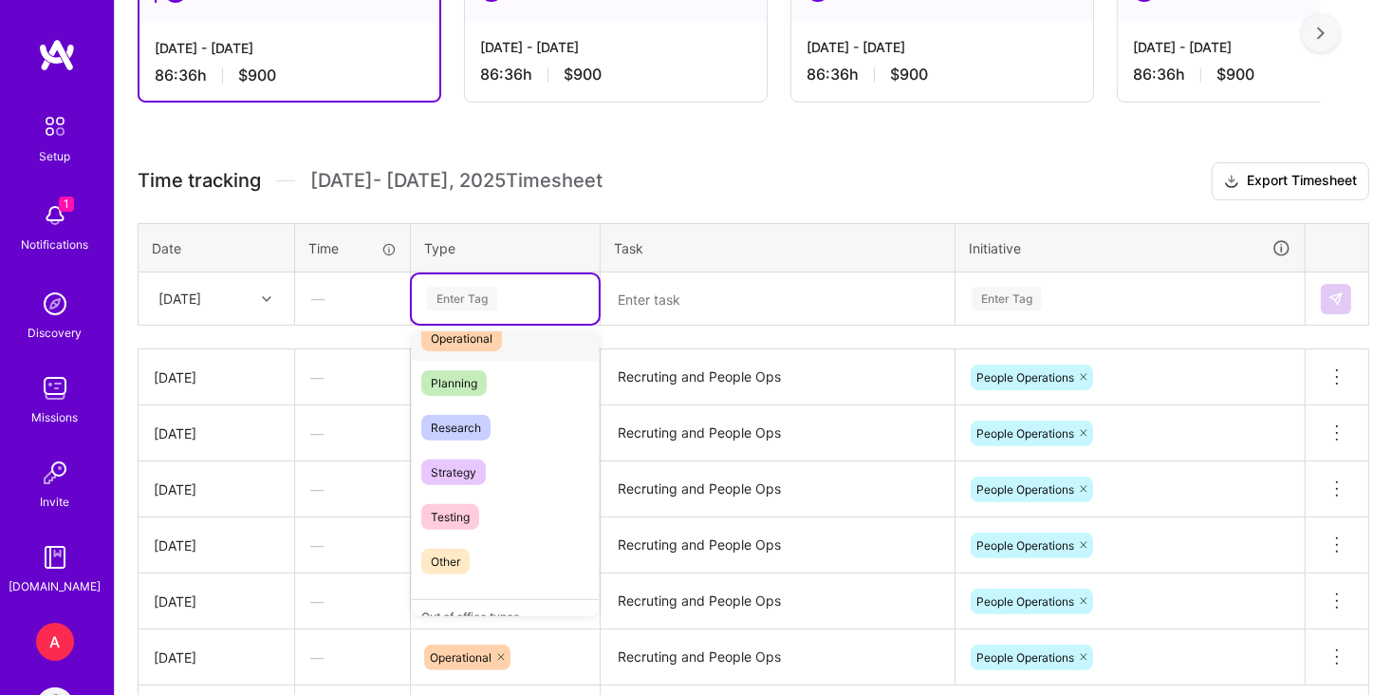
click at [548, 344] on div "Operational" at bounding box center [505, 338] width 187 height 45
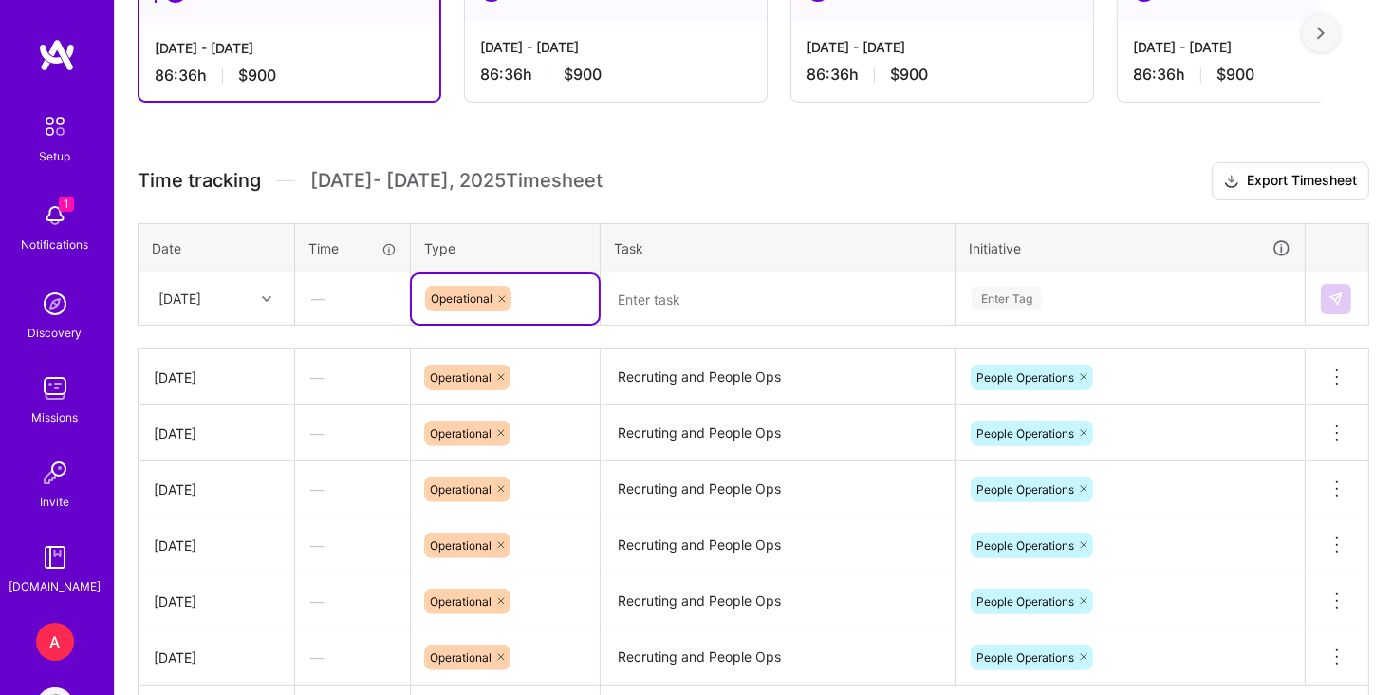
click at [696, 300] on textarea at bounding box center [778, 299] width 350 height 50
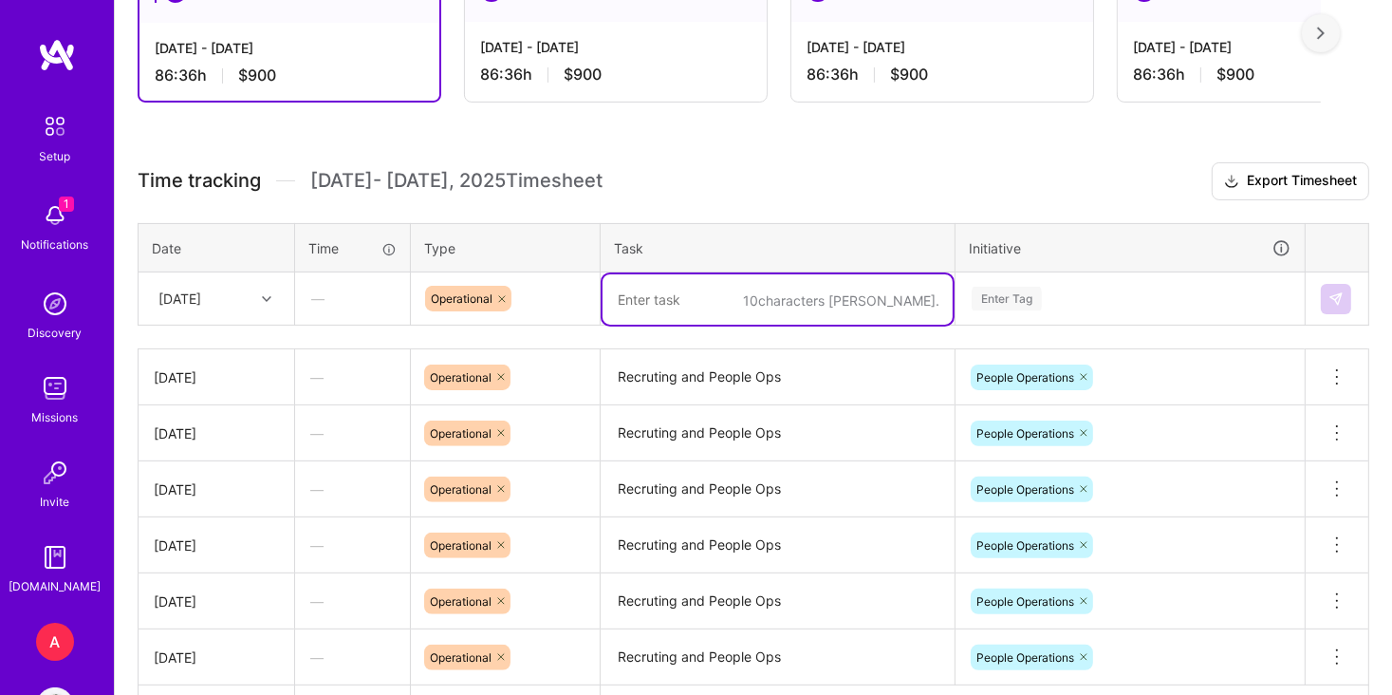
paste textarea "Recruting and People Ops"
type textarea "Recruting and People Ops"
click at [1061, 298] on div "Enter Tag" at bounding box center [1130, 299] width 321 height 24
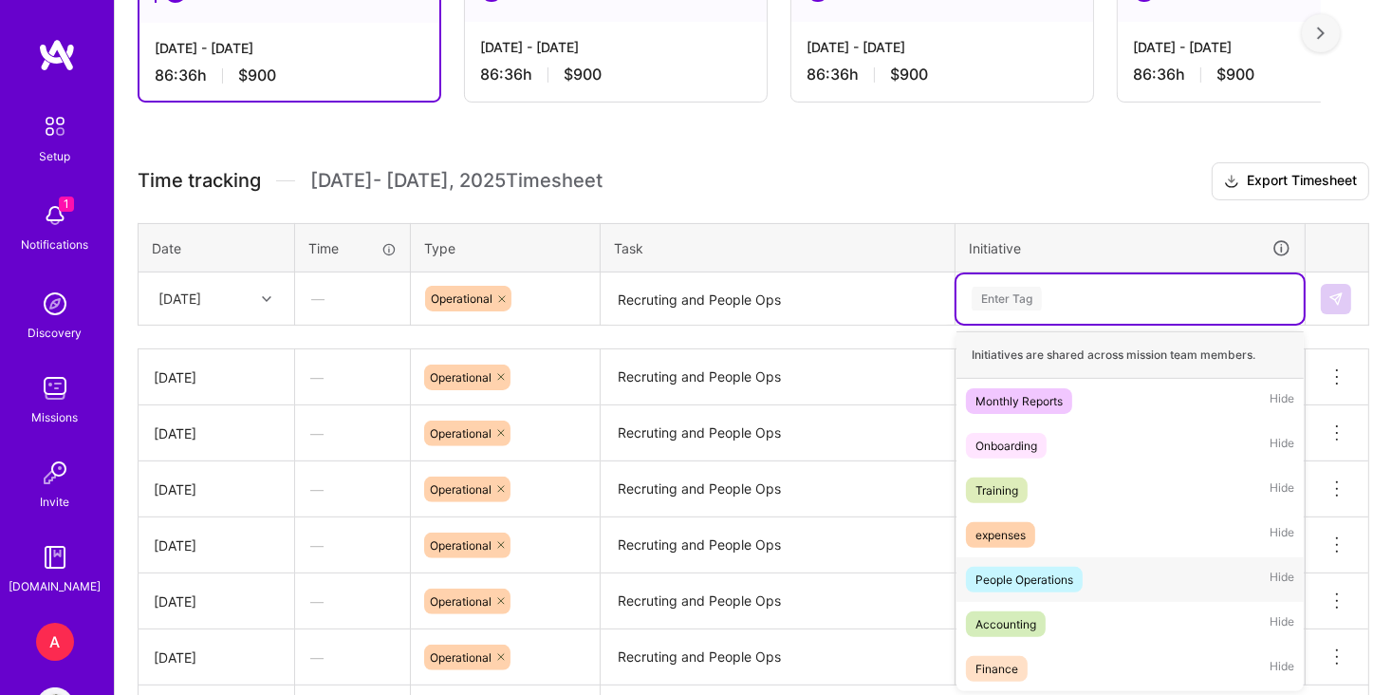
click at [1045, 572] on div "People Operations" at bounding box center [1024, 579] width 98 height 20
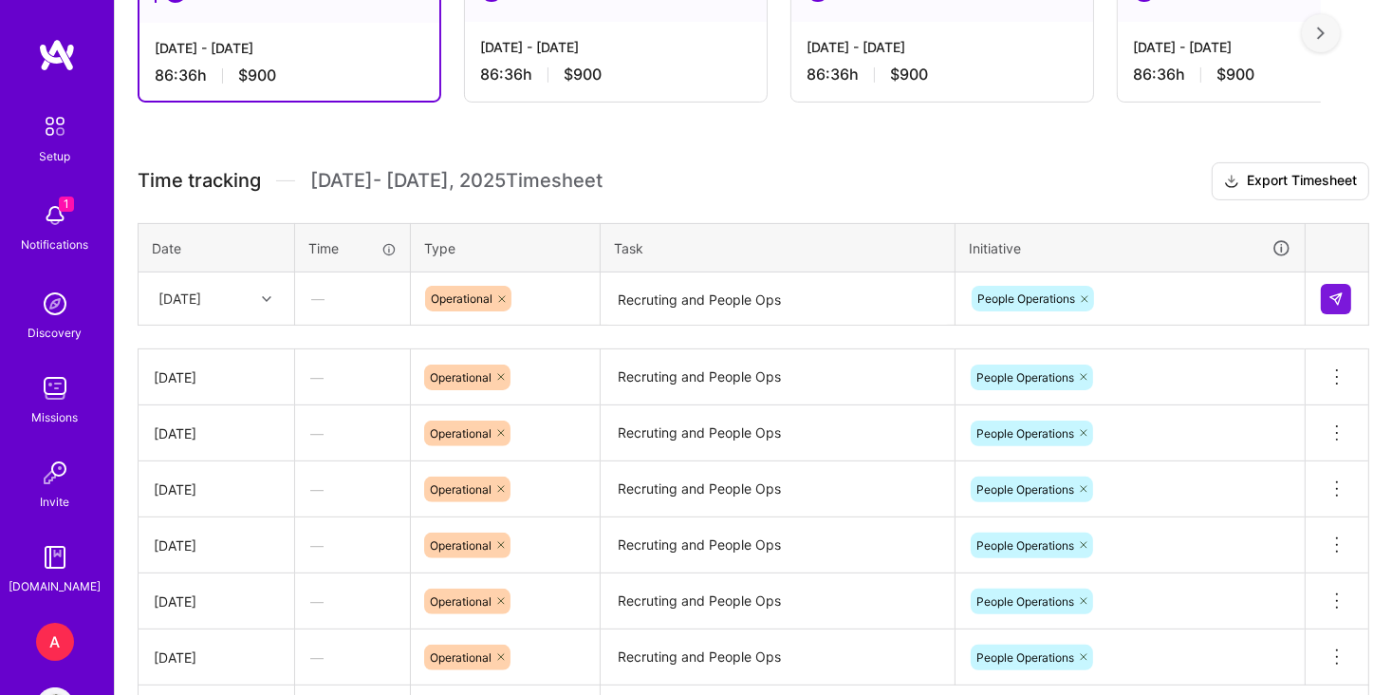
click at [1346, 314] on td at bounding box center [1338, 298] width 64 height 53
click at [1346, 312] on td at bounding box center [1338, 298] width 64 height 53
click at [1346, 311] on td at bounding box center [1338, 298] width 64 height 53
click at [1345, 308] on button at bounding box center [1336, 299] width 30 height 30
